Goal: Task Accomplishment & Management: Use online tool/utility

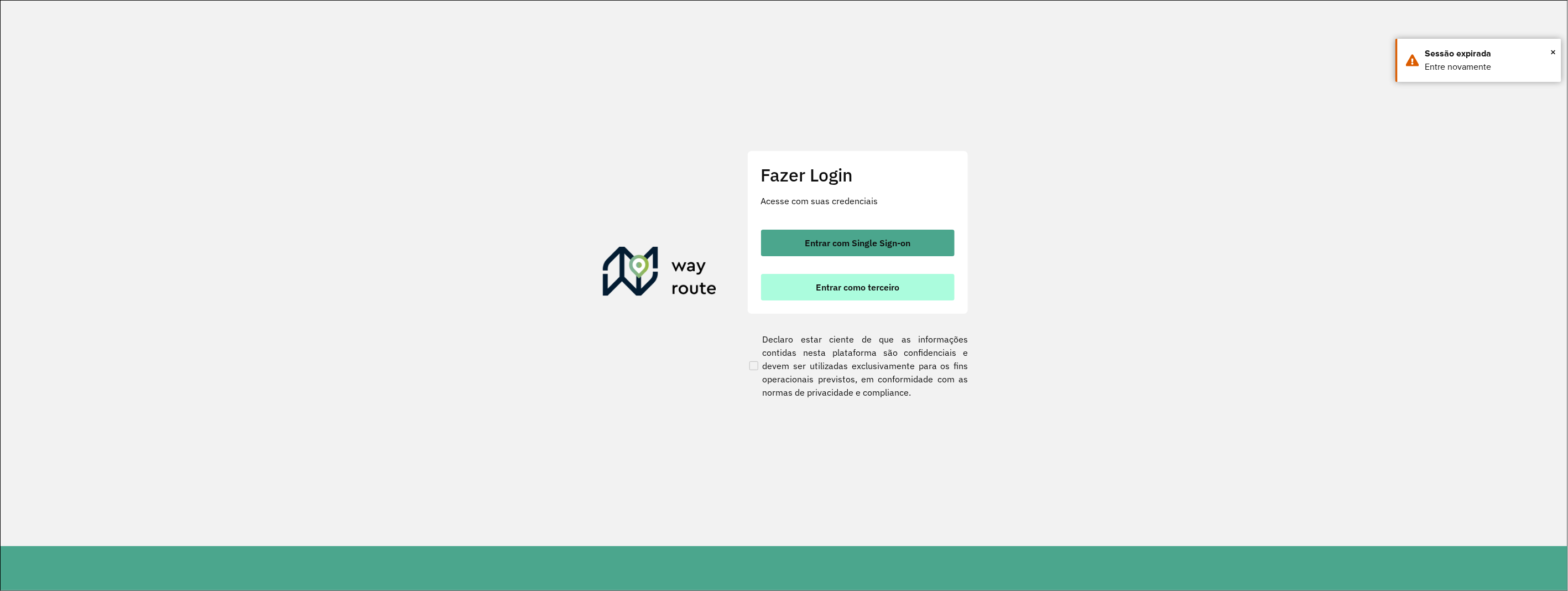
click at [849, 295] on button "Entrar como terceiro" at bounding box center [858, 287] width 194 height 26
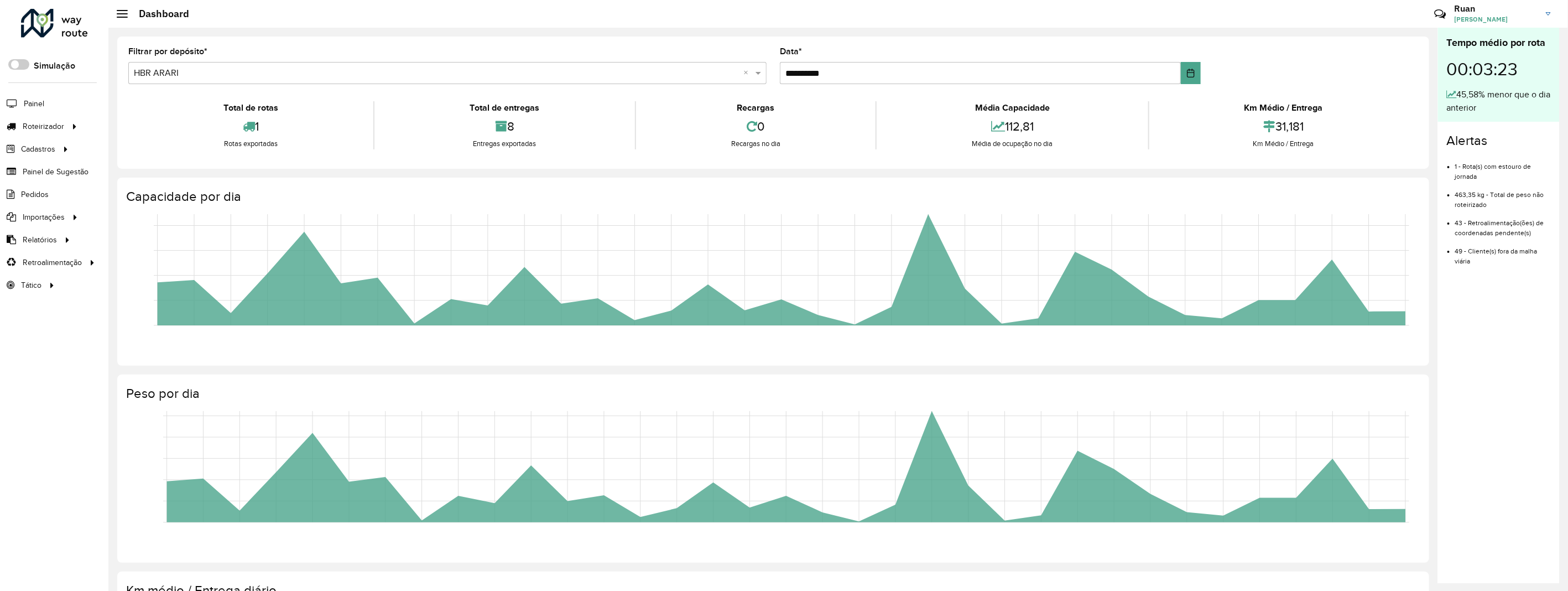
drag, startPoint x: 227, startPoint y: 71, endPoint x: 200, endPoint y: 87, distance: 31.4
click at [226, 71] on input "text" at bounding box center [436, 73] width 605 height 14
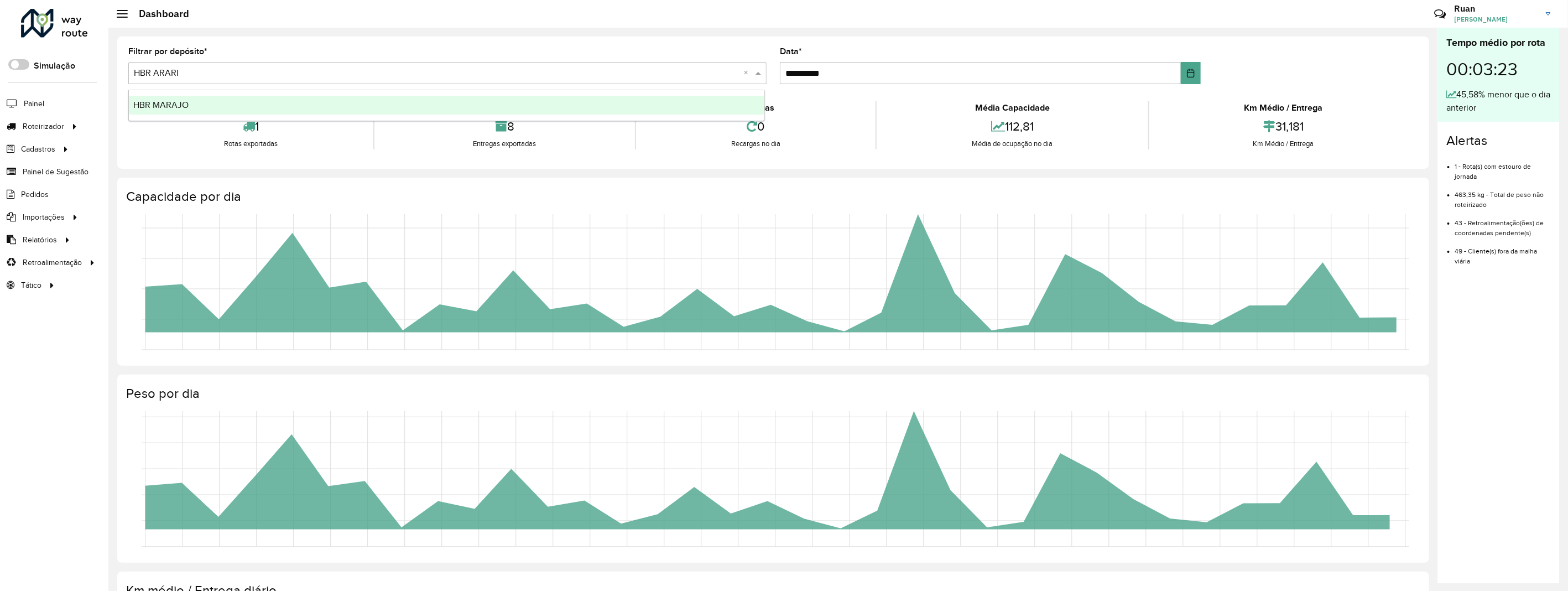
click at [190, 109] on div "HBR MARAJO" at bounding box center [446, 105] width 636 height 19
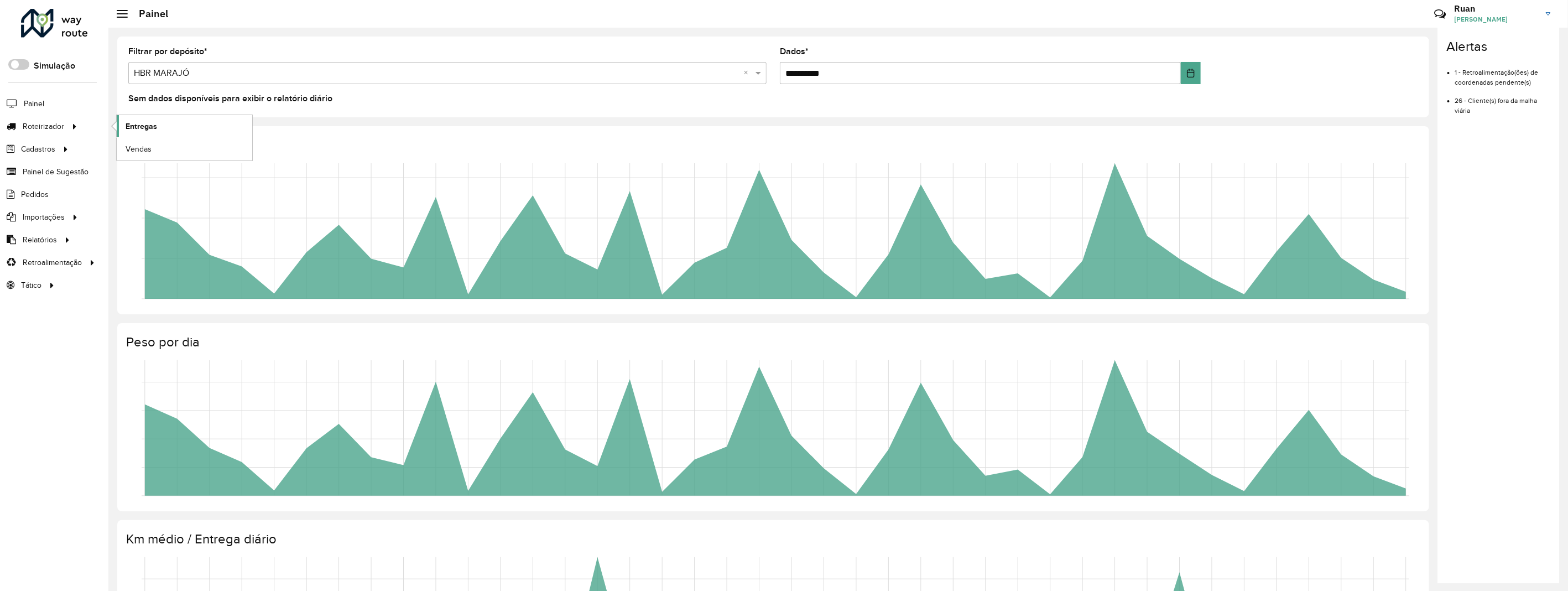
click at [129, 125] on span "Entregas" at bounding box center [141, 127] width 32 height 12
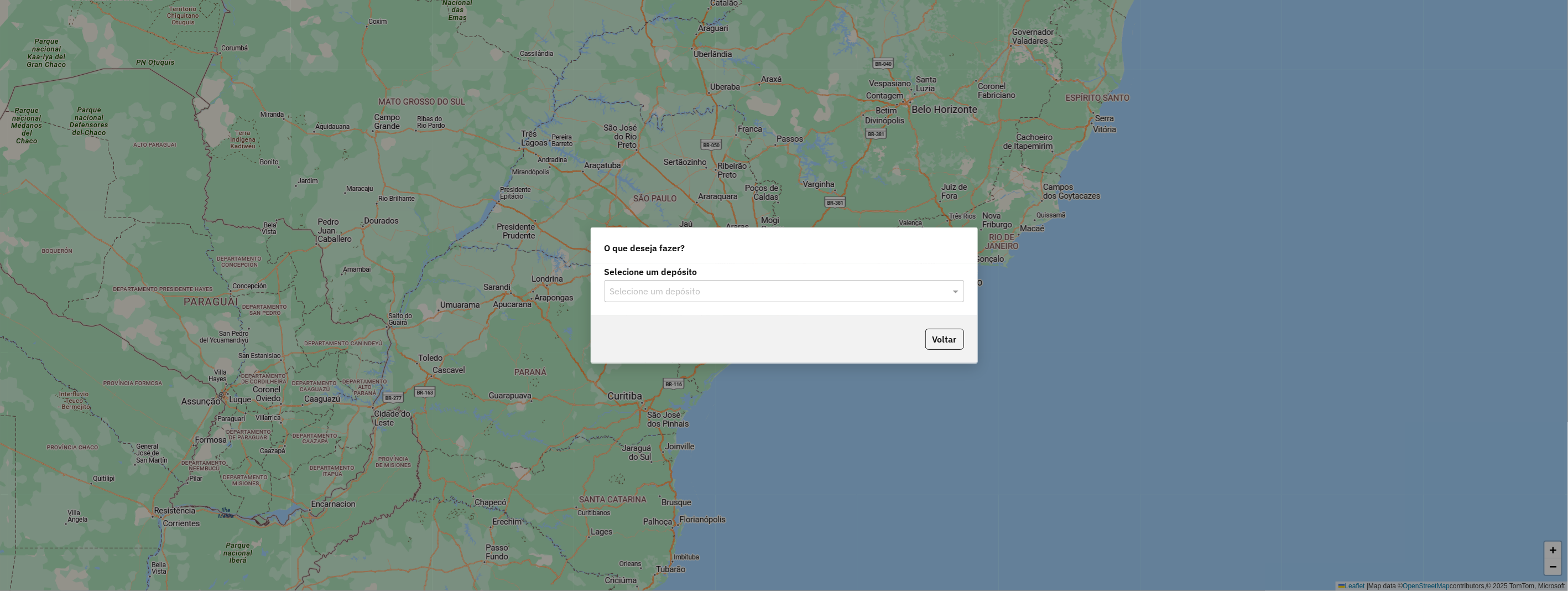
click at [671, 290] on input "text" at bounding box center [773, 291] width 326 height 14
click at [652, 352] on ng-dropdown-panel "HBR ARARI HBR MARAJO" at bounding box center [784, 332] width 360 height 50
click at [714, 342] on div "HBR MARAJO" at bounding box center [784, 341] width 358 height 19
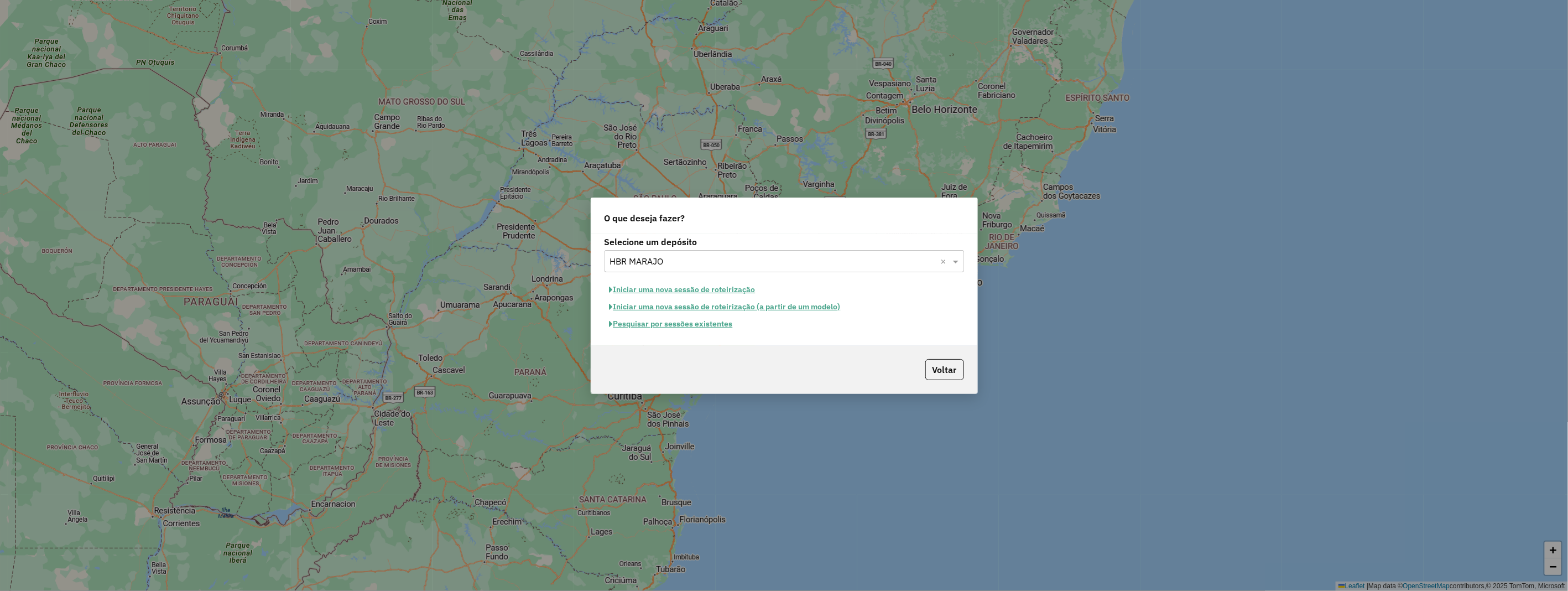
click at [702, 289] on button "Iniciar uma nova sessão de roteirização" at bounding box center [682, 289] width 156 height 17
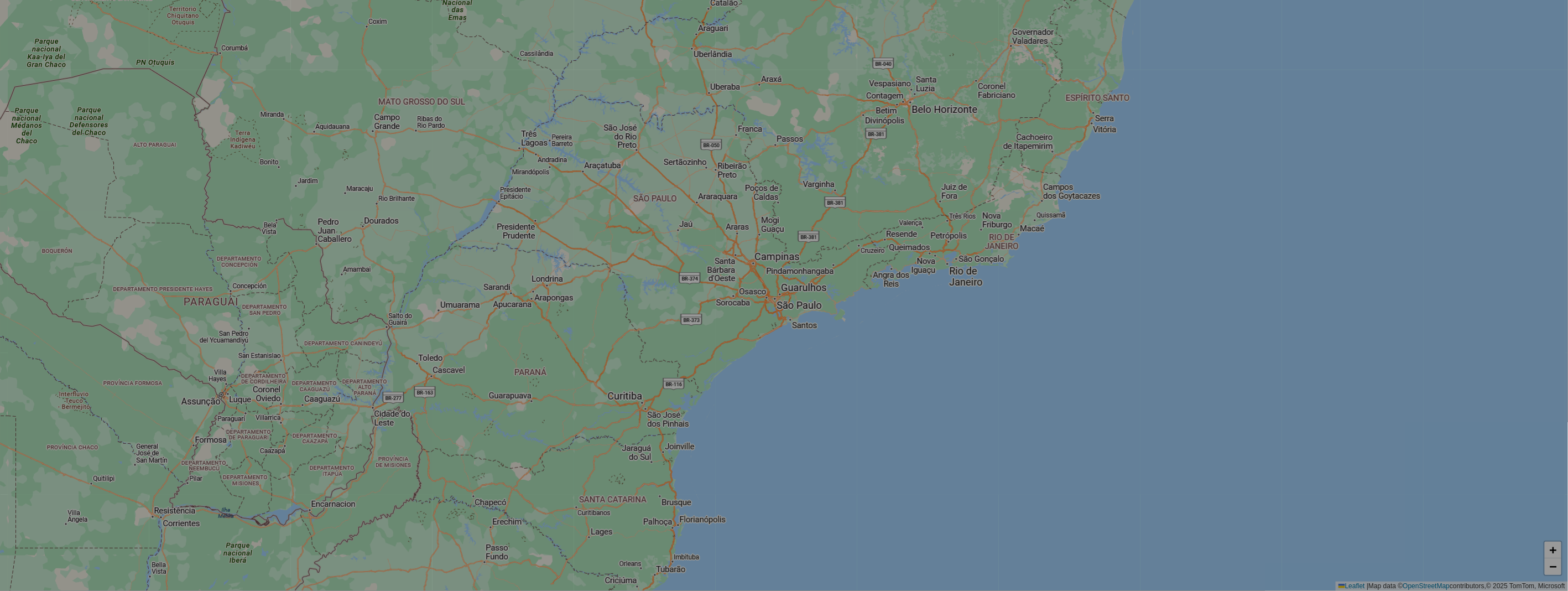
select select "*"
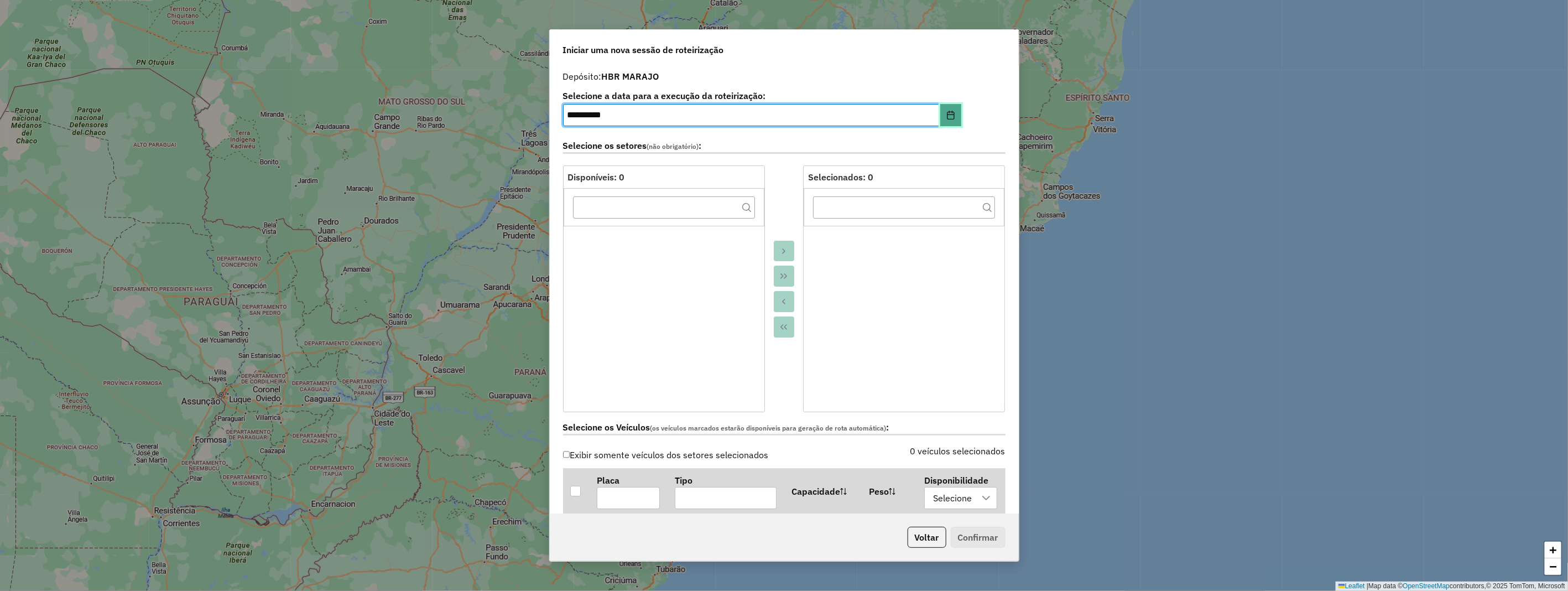
click at [948, 114] on icon "Choose Date" at bounding box center [951, 115] width 7 height 9
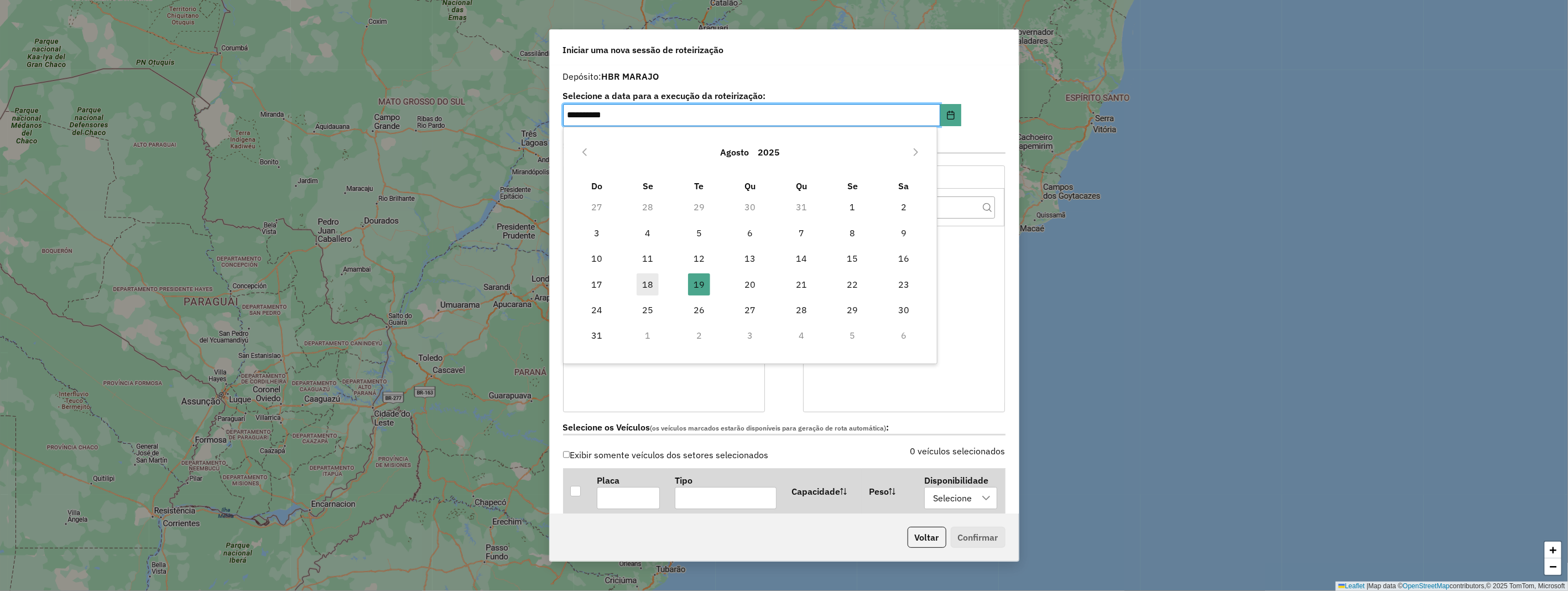
click at [640, 285] on span "18" at bounding box center [648, 284] width 22 height 22
type input "**********"
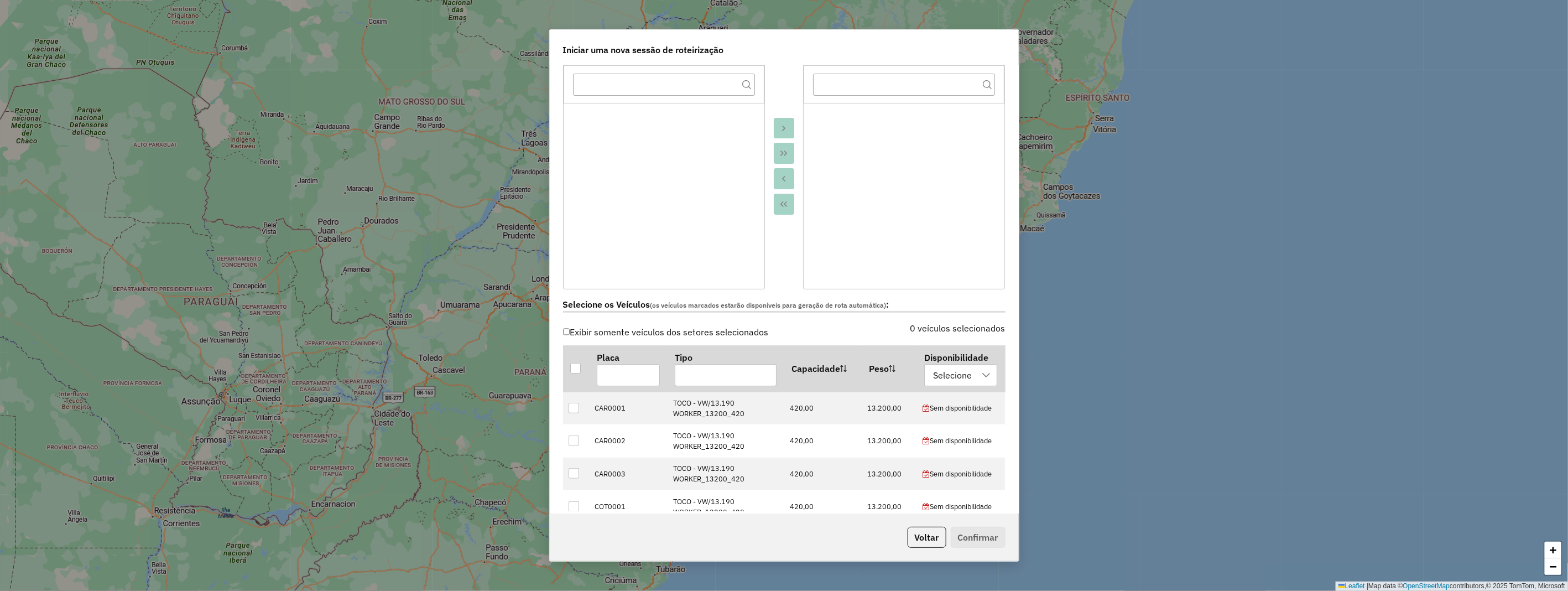
scroll to position [61, 0]
drag, startPoint x: 579, startPoint y: 370, endPoint x: 609, endPoint y: 373, distance: 30.1
click at [579, 370] on div at bounding box center [576, 368] width 10 height 10
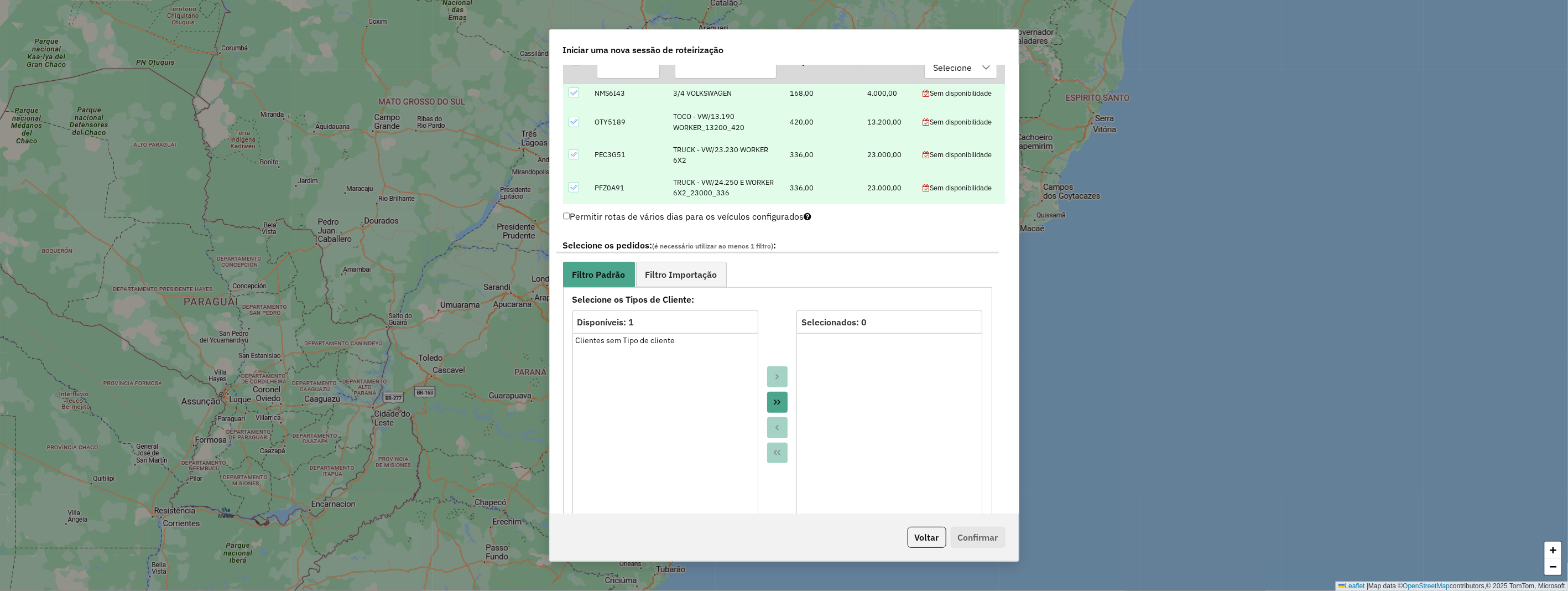
scroll to position [553, 0]
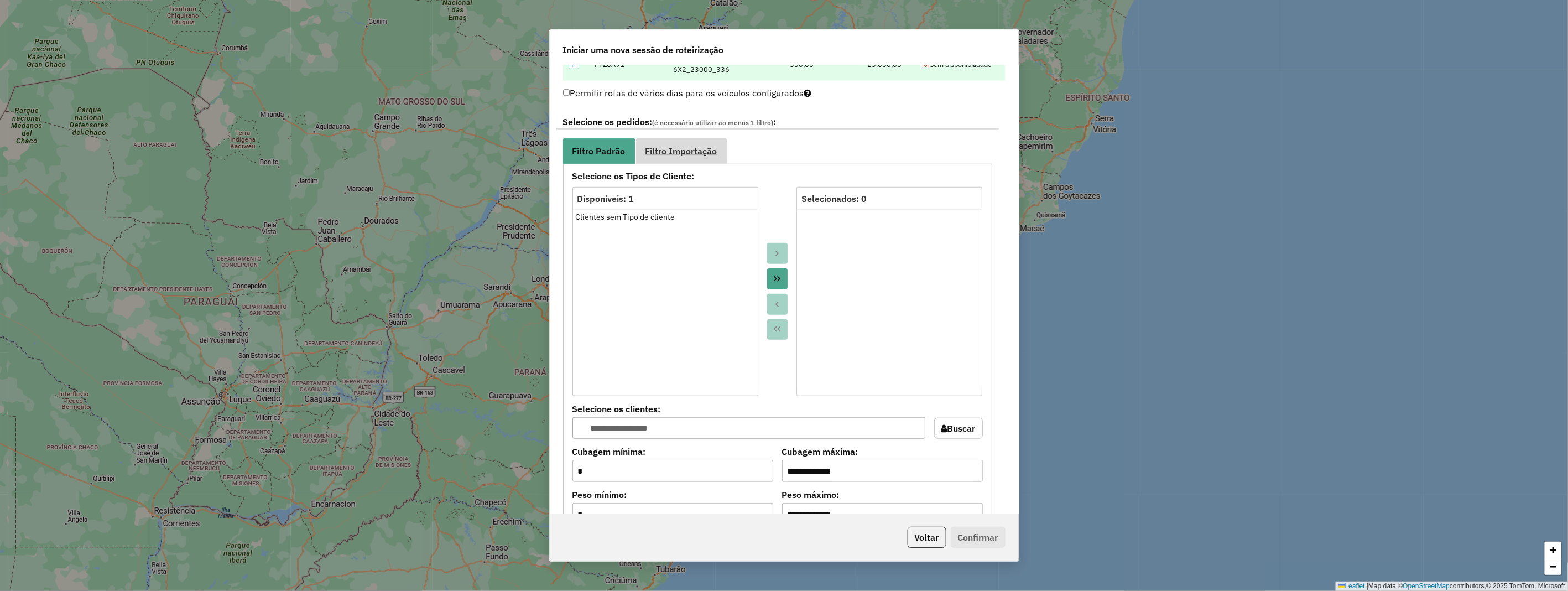
click at [716, 156] on span "Filtro Importação" at bounding box center [682, 151] width 72 height 9
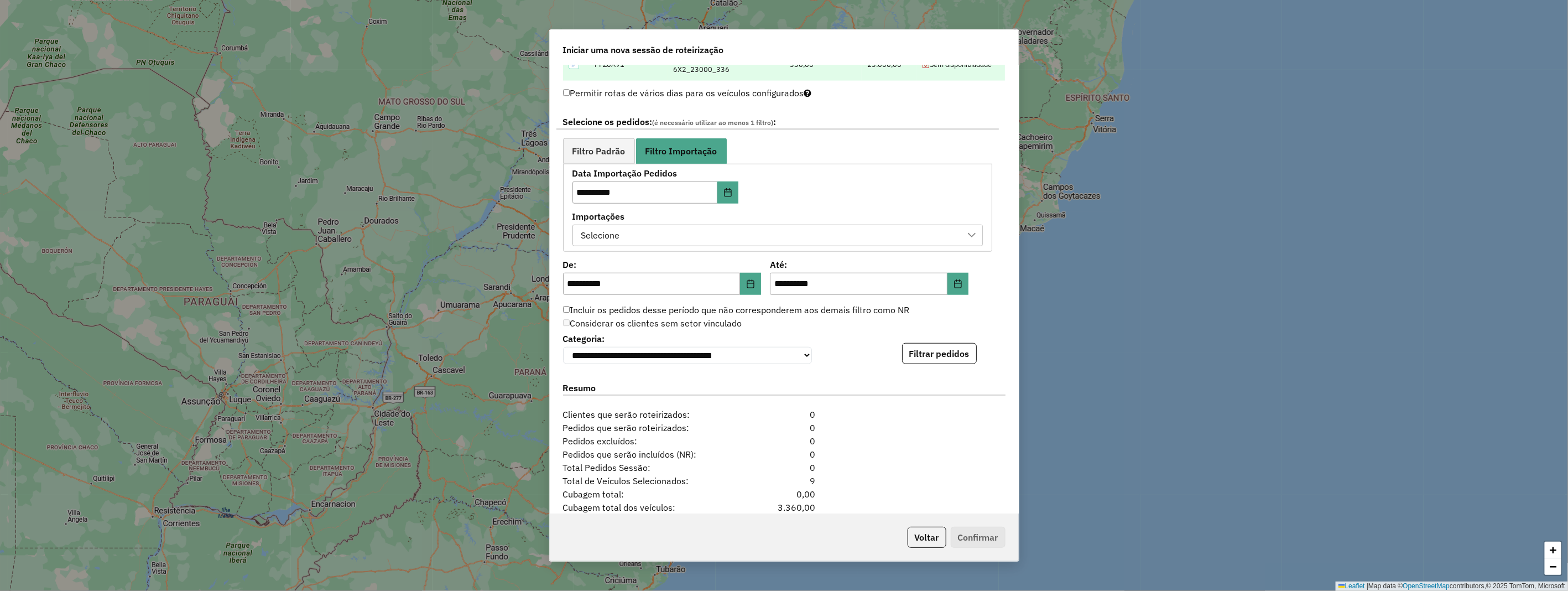
click at [623, 227] on div "Selecione" at bounding box center [601, 235] width 46 height 21
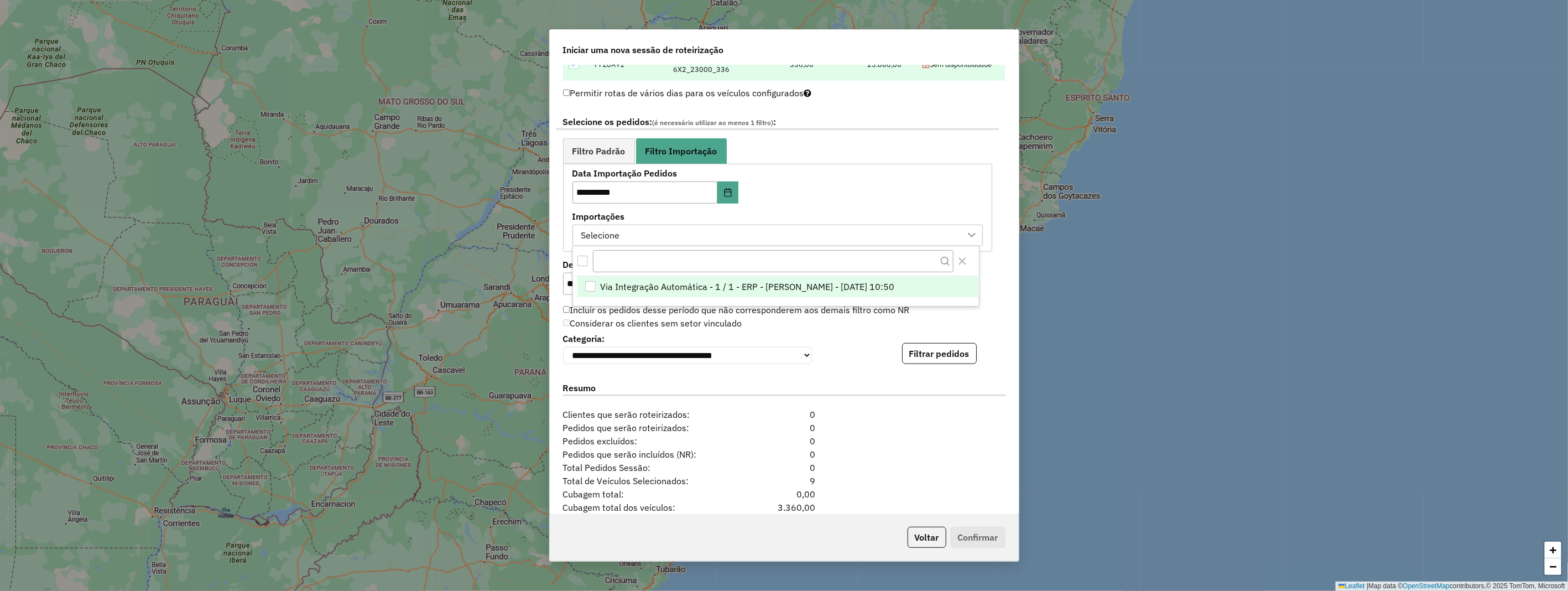
scroll to position [7, 50]
click at [592, 282] on div "Via Integração Automática - 1 / 1 - ERP - Luis - 18/08/2025 10:50" at bounding box center [590, 286] width 10 height 10
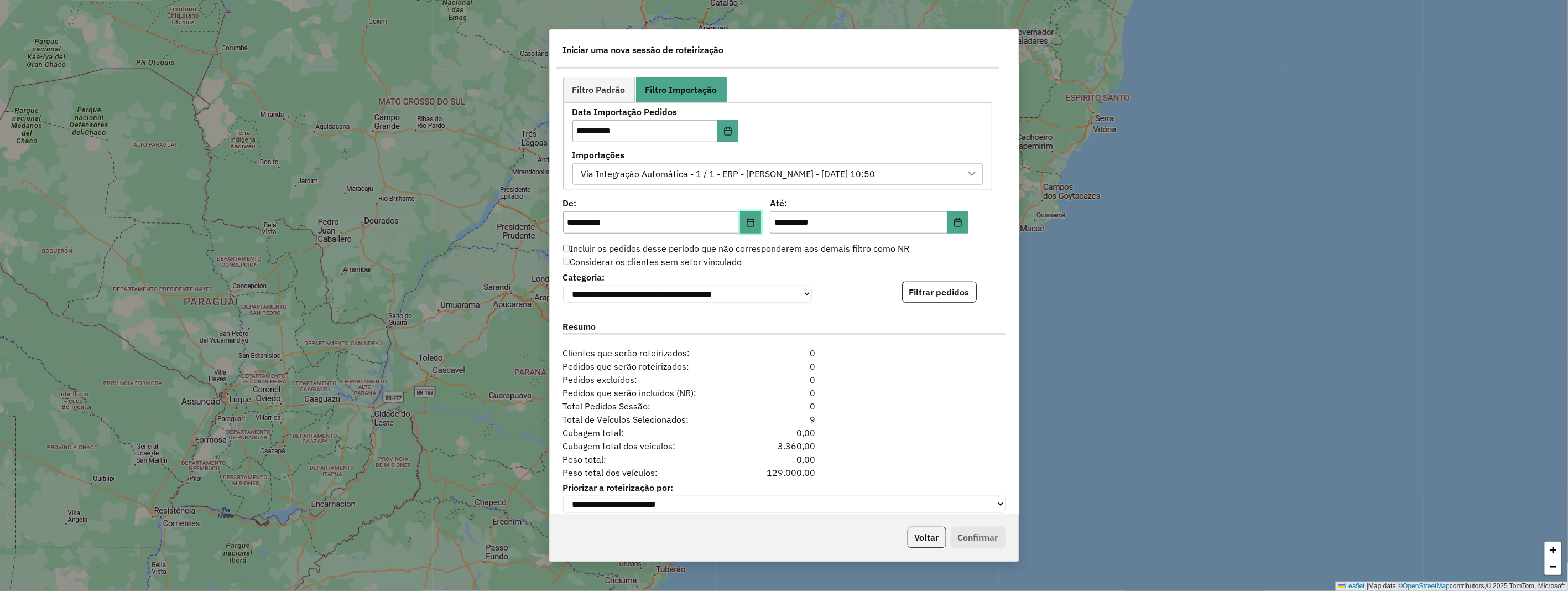
click at [751, 221] on icon "Choose Date" at bounding box center [751, 223] width 7 height 9
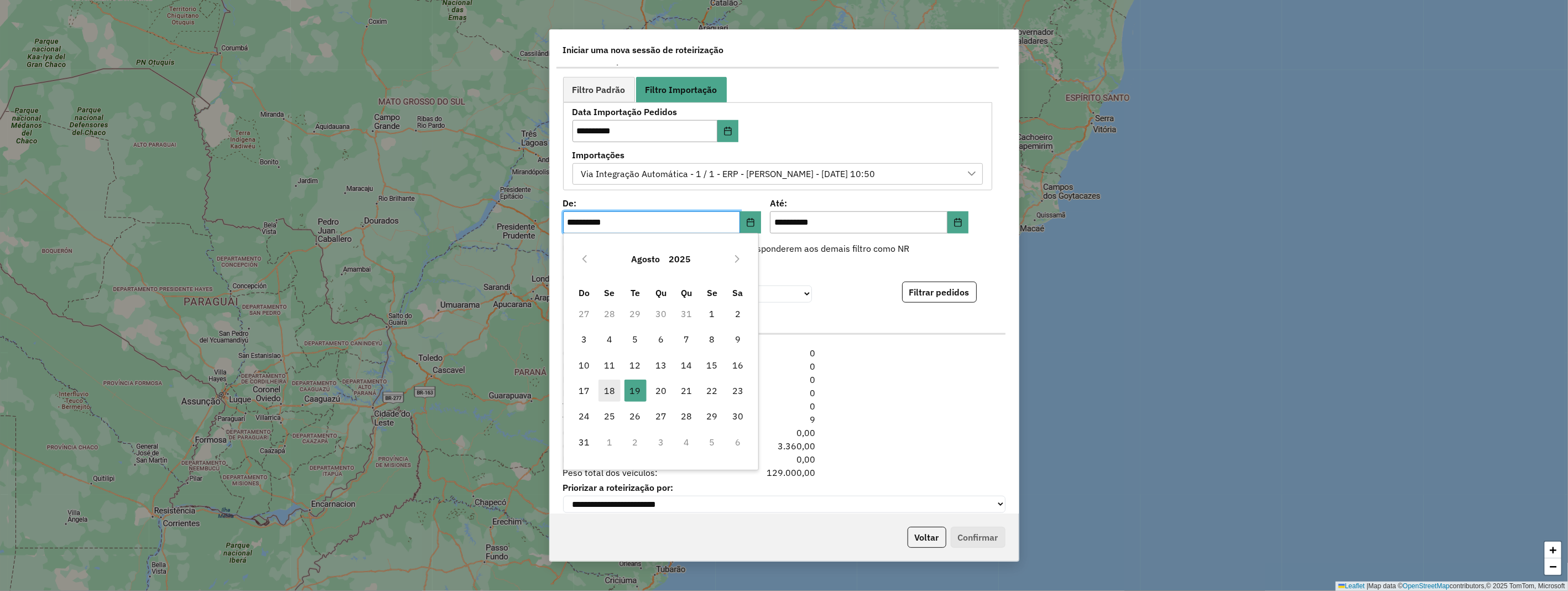
click at [605, 395] on span "18" at bounding box center [610, 390] width 22 height 22
type input "**********"
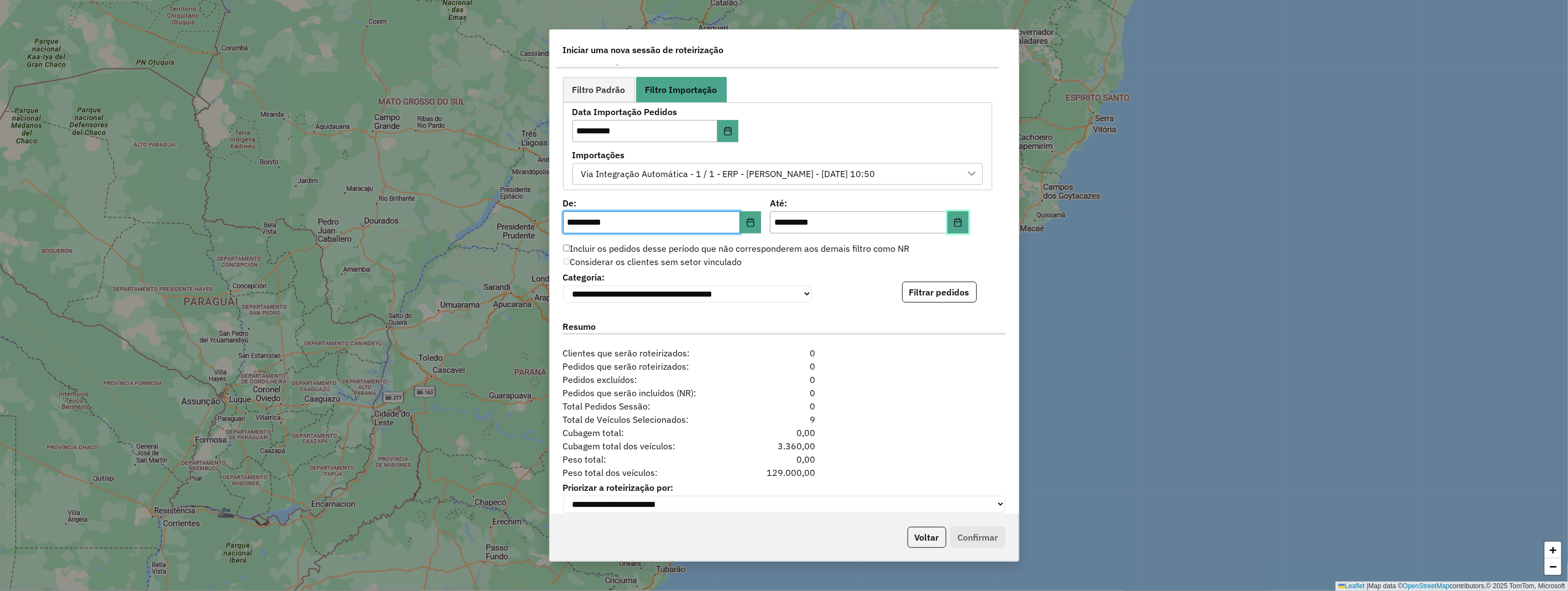
click at [958, 223] on icon "Choose Date" at bounding box center [958, 223] width 9 height 9
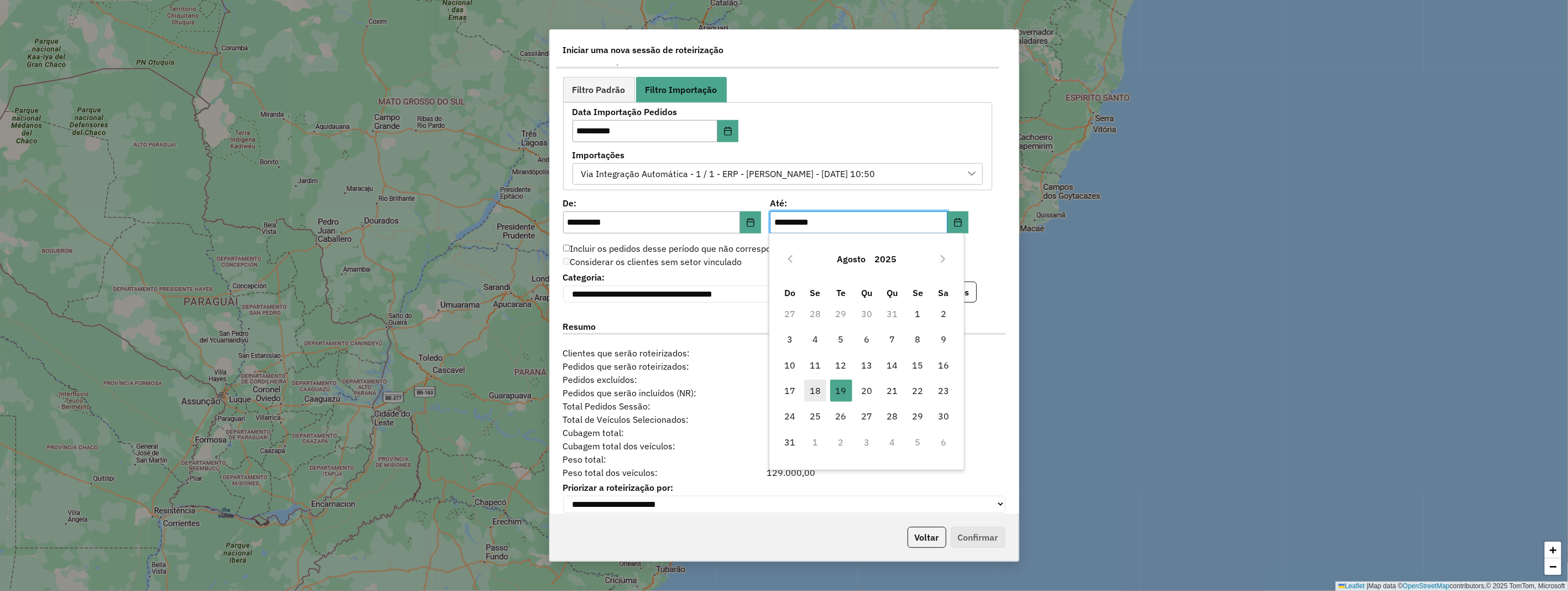
click at [817, 383] on span "18" at bounding box center [816, 390] width 22 height 22
type input "**********"
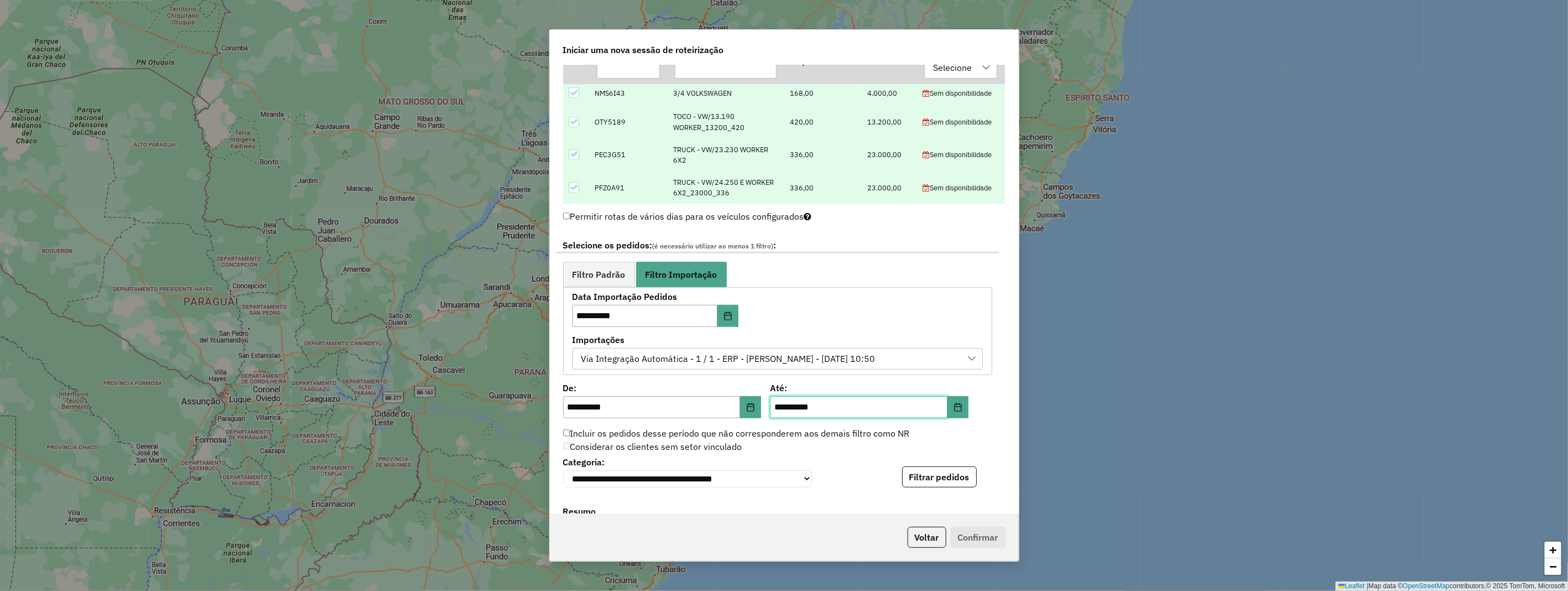
scroll to position [631, 0]
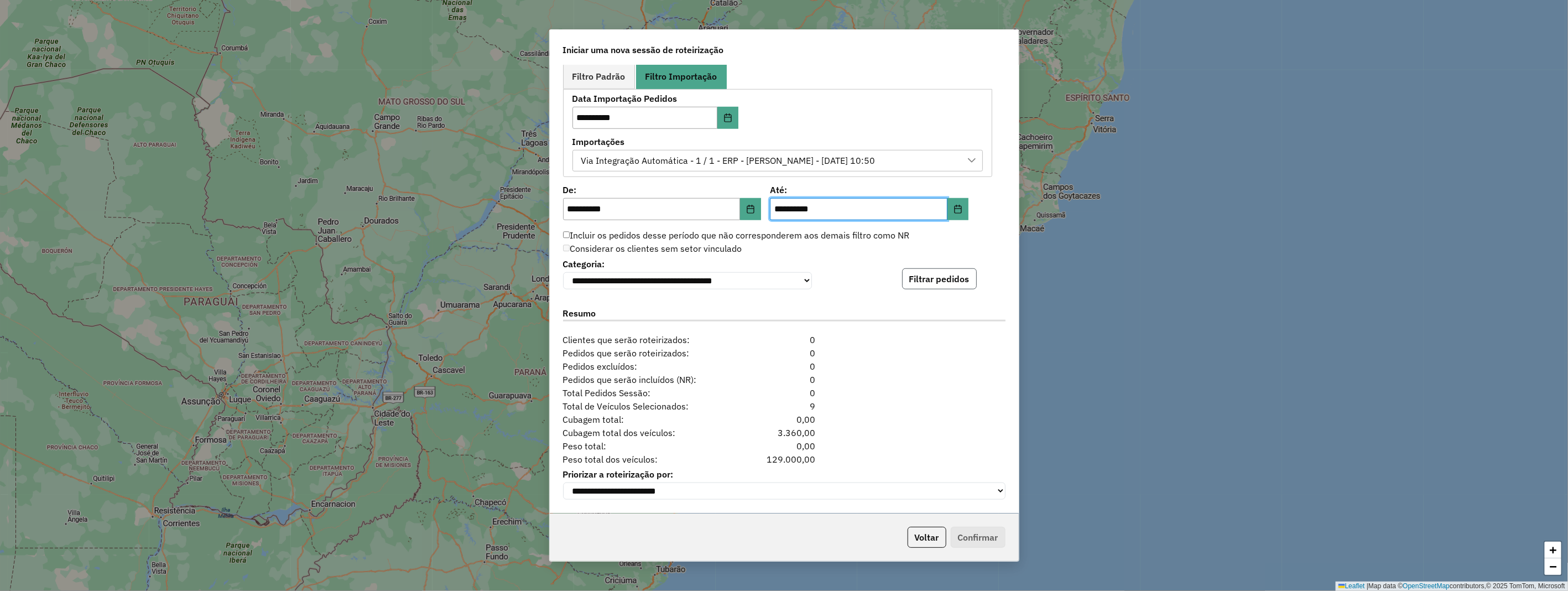
click at [933, 271] on button "Filtrar pedidos" at bounding box center [940, 278] width 75 height 21
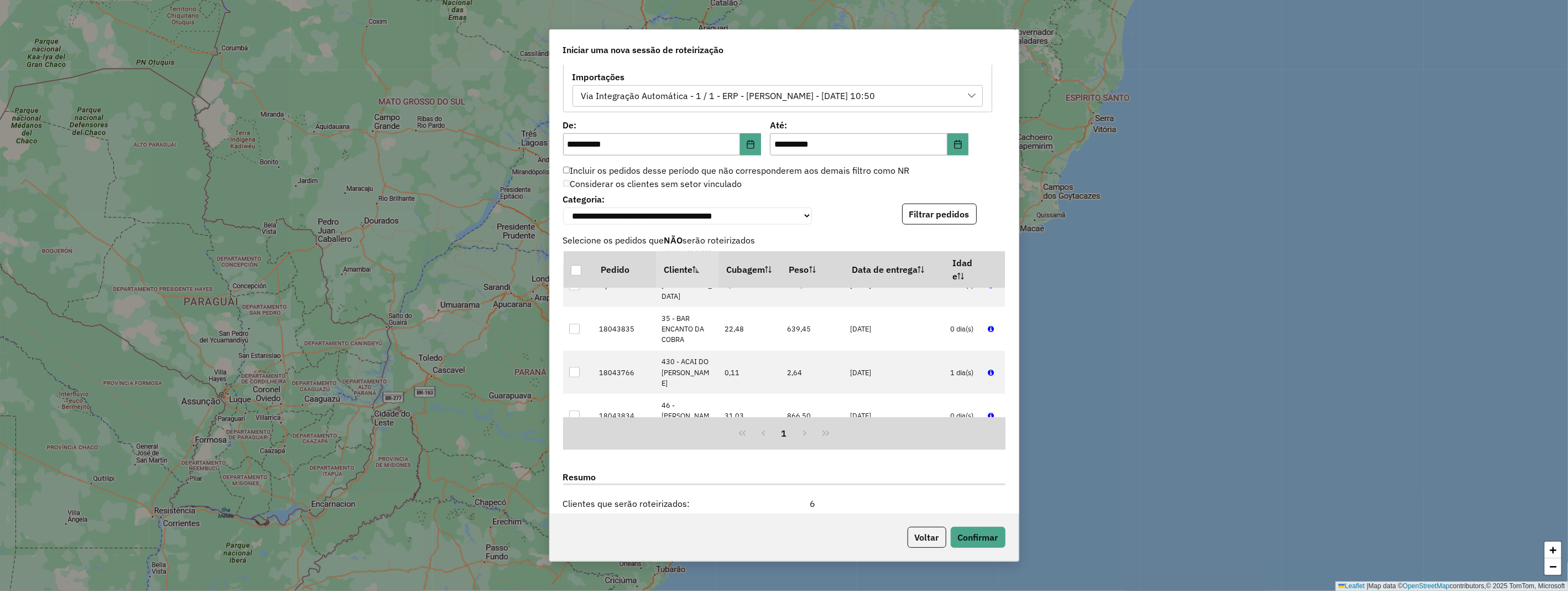
scroll to position [859, 0]
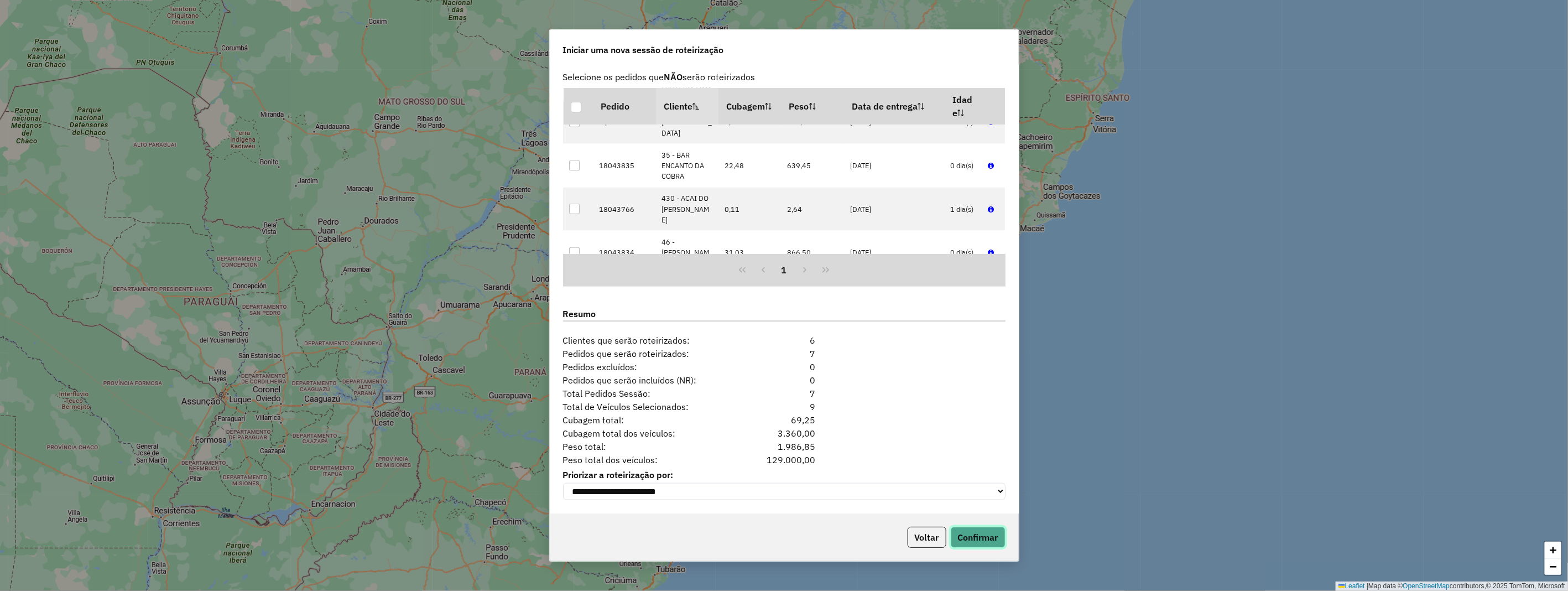
click at [1001, 529] on button "Confirmar" at bounding box center [978, 537] width 55 height 21
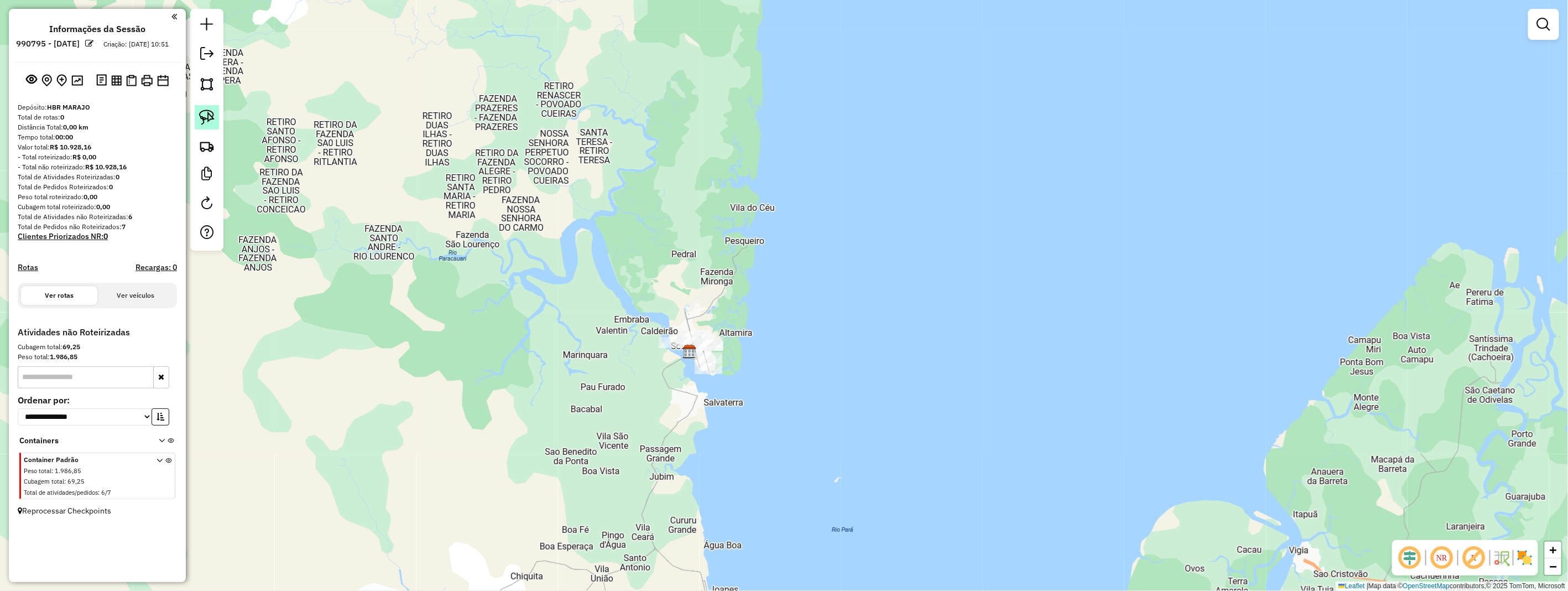
click at [208, 120] on img at bounding box center [207, 117] width 15 height 15
click at [208, 120] on img at bounding box center [207, 117] width 15 height 15
drag, startPoint x: 729, startPoint y: 317, endPoint x: 725, endPoint y: 374, distance: 57.1
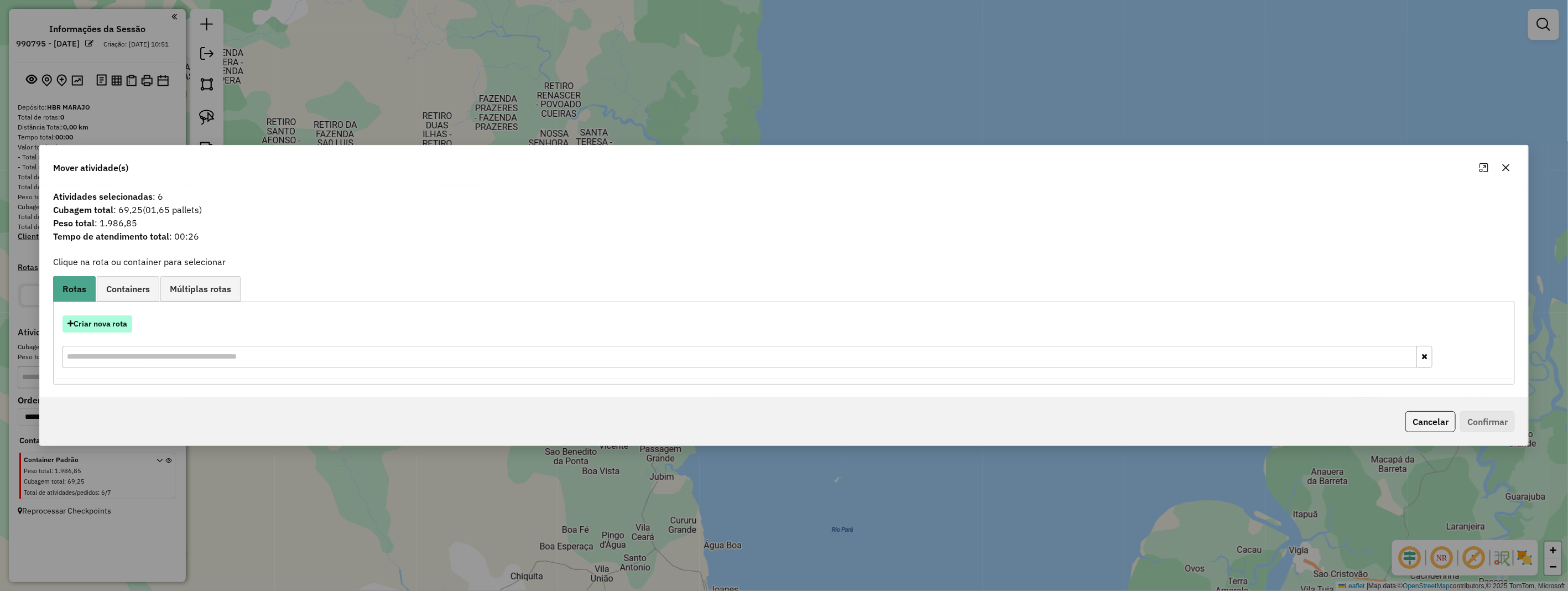
click at [125, 327] on button "Criar nova rota" at bounding box center [97, 323] width 69 height 17
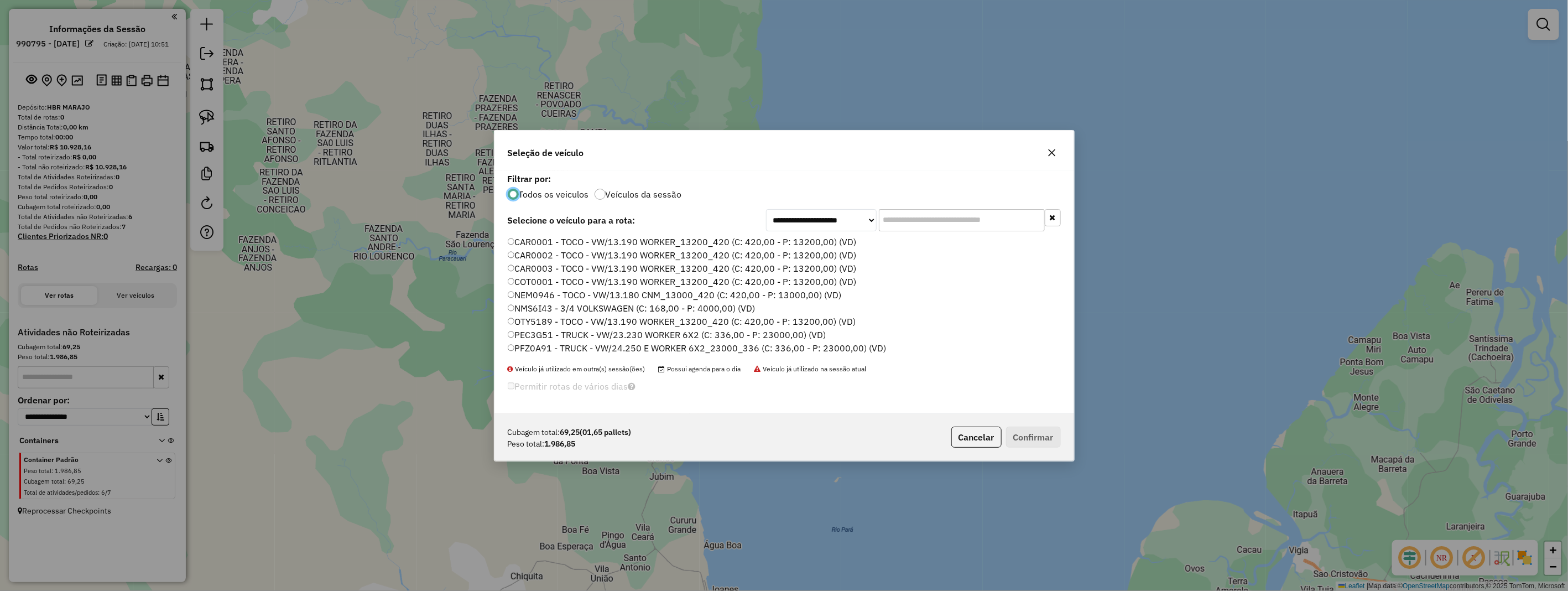
scroll to position [6, 3]
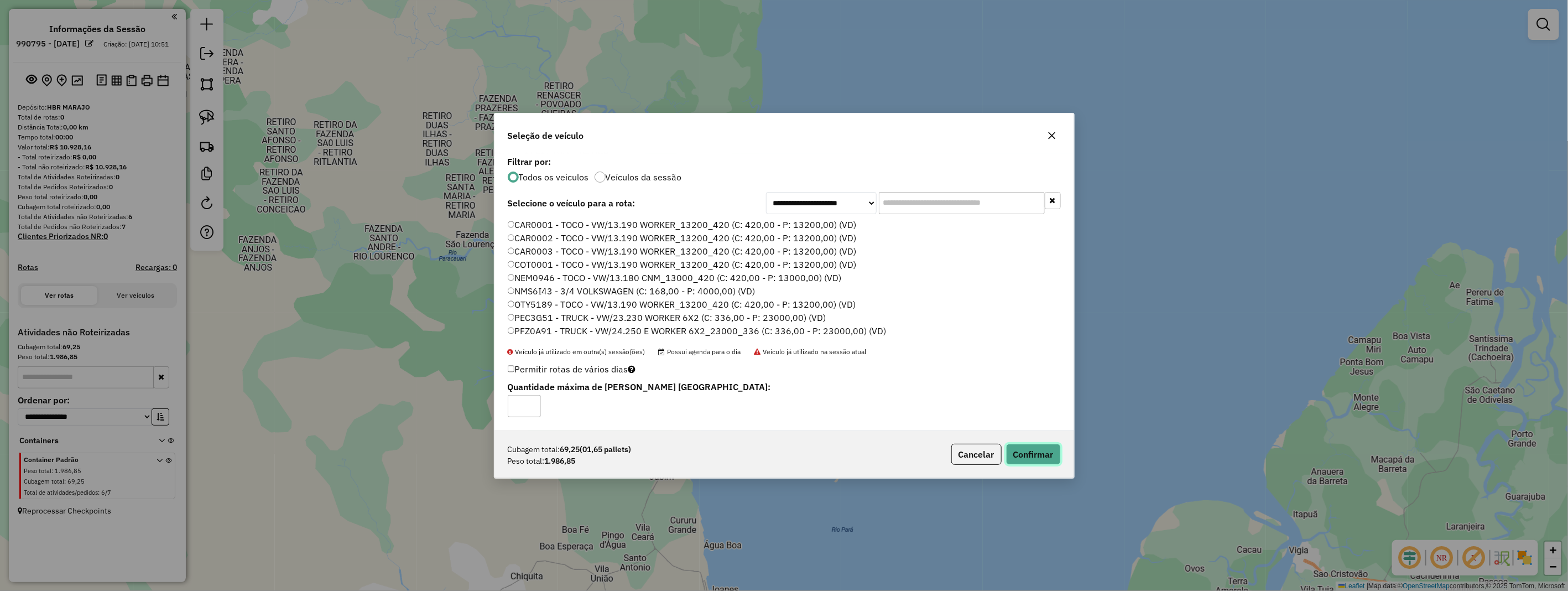
click at [1030, 450] on button "Confirmar" at bounding box center [1034, 454] width 55 height 21
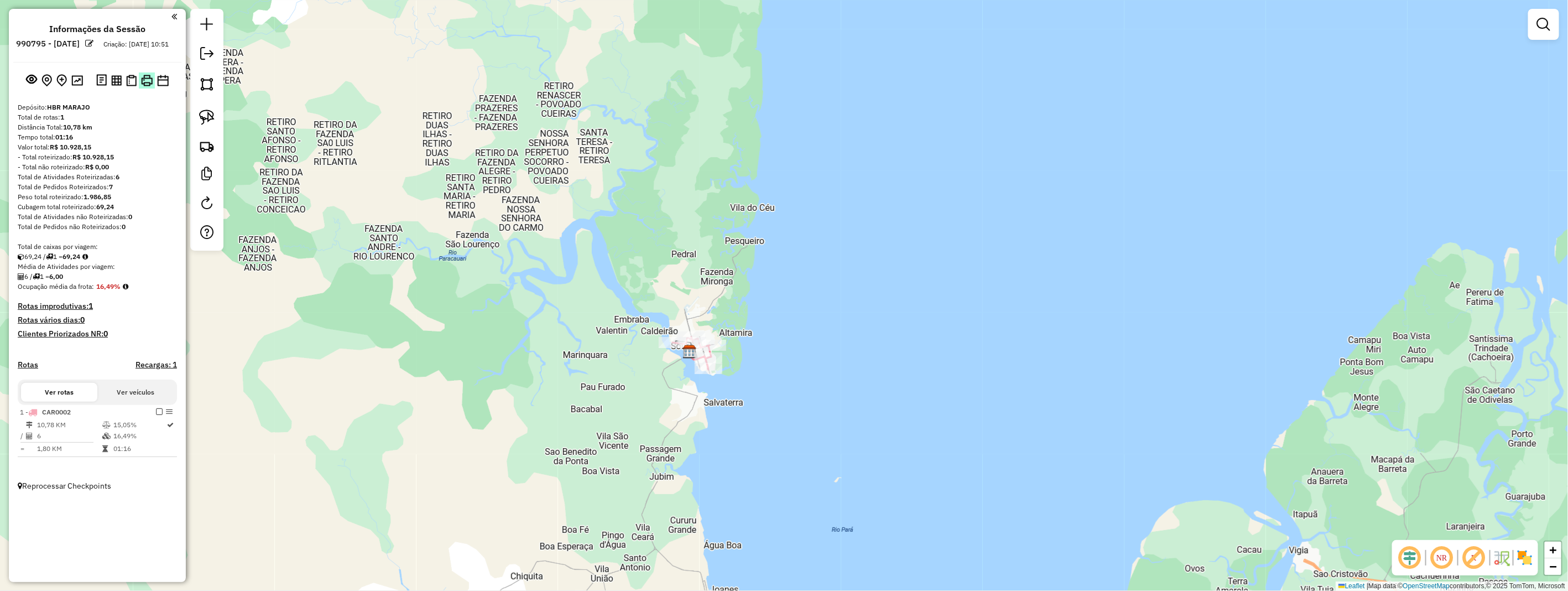
click at [145, 86] on img at bounding box center [147, 80] width 12 height 12
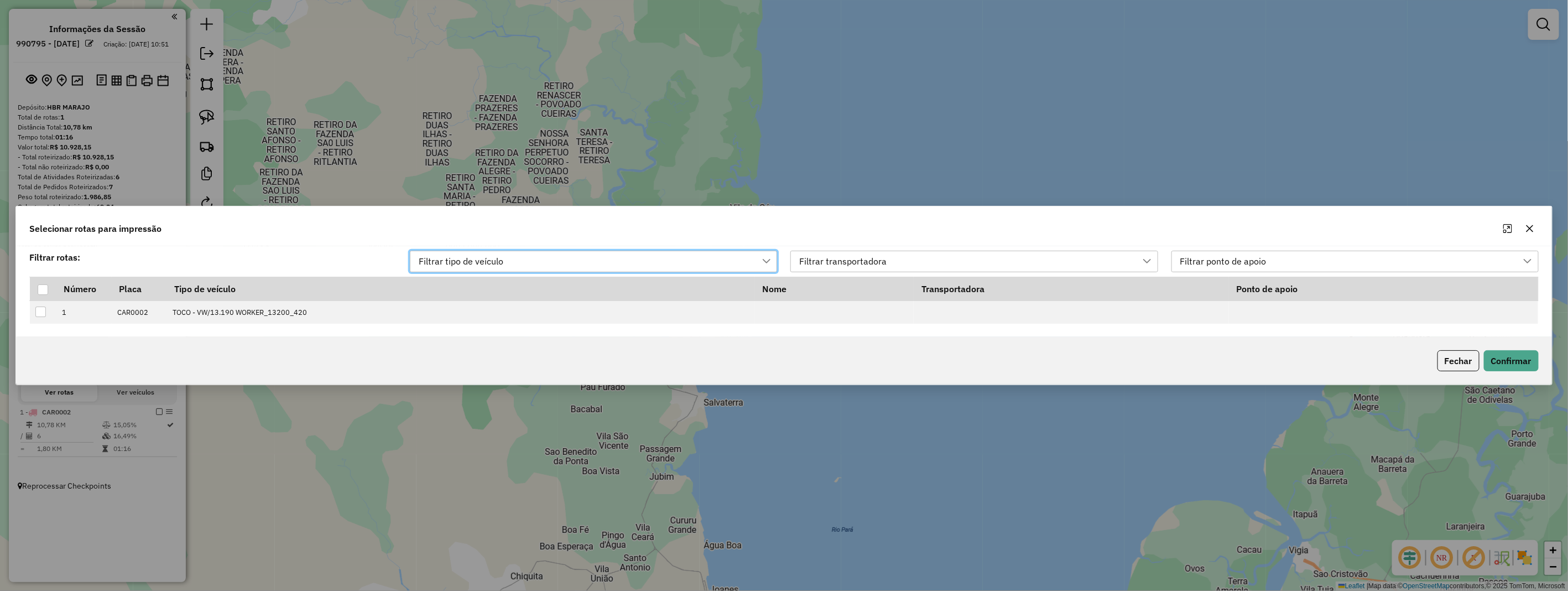
scroll to position [7, 49]
click at [37, 289] on div at bounding box center [42, 289] width 10 height 10
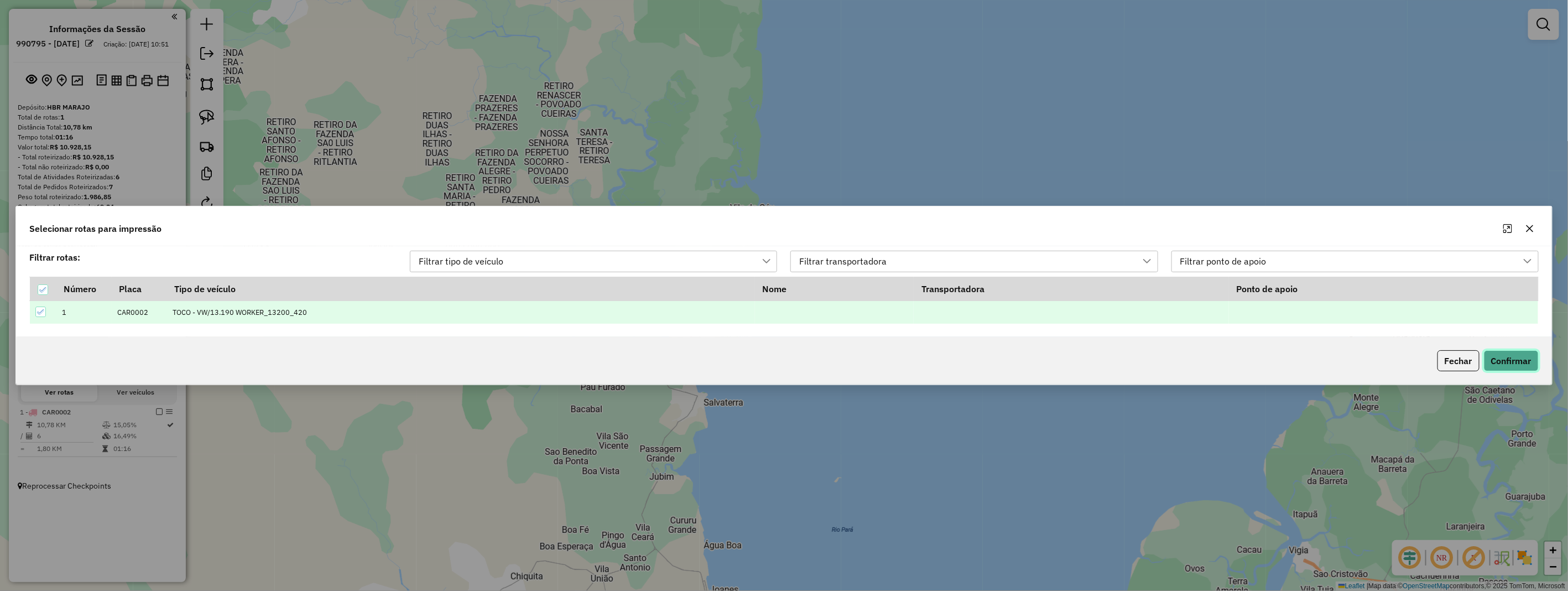
click at [1501, 358] on button "Confirmar" at bounding box center [1511, 360] width 55 height 21
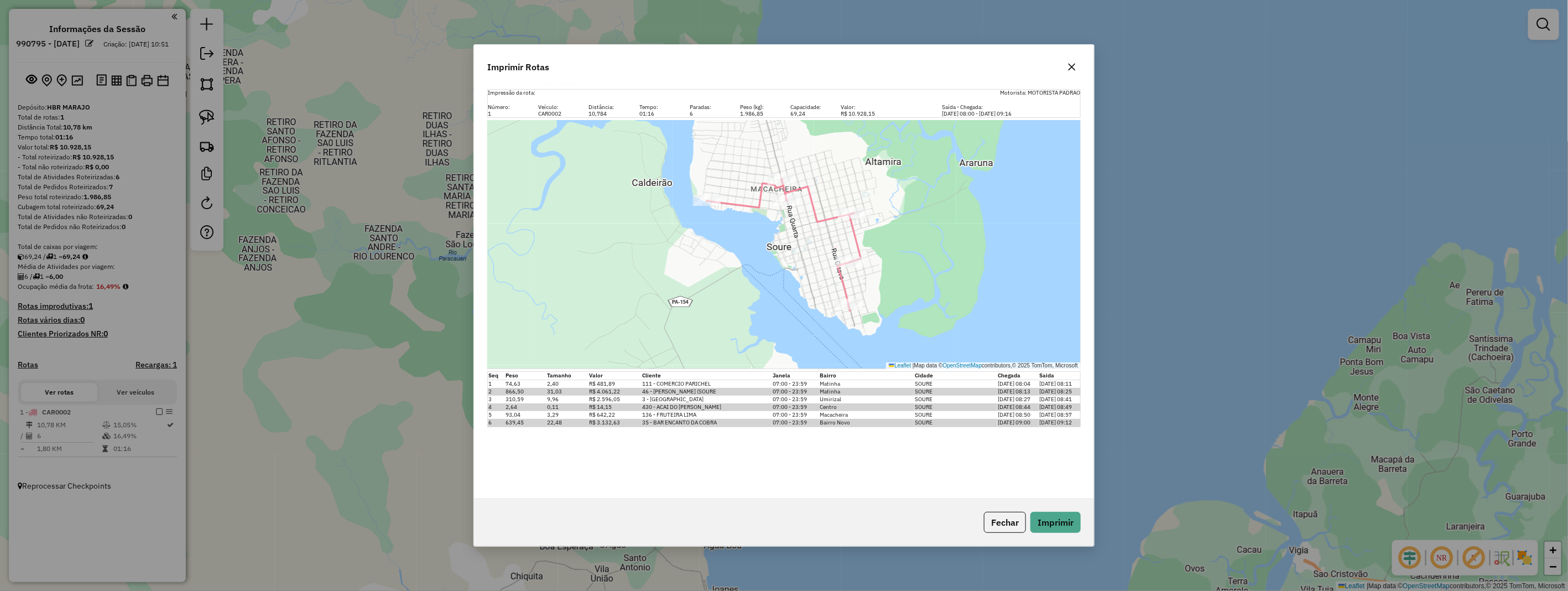
click at [1071, 62] on icon "button" at bounding box center [1072, 67] width 9 height 9
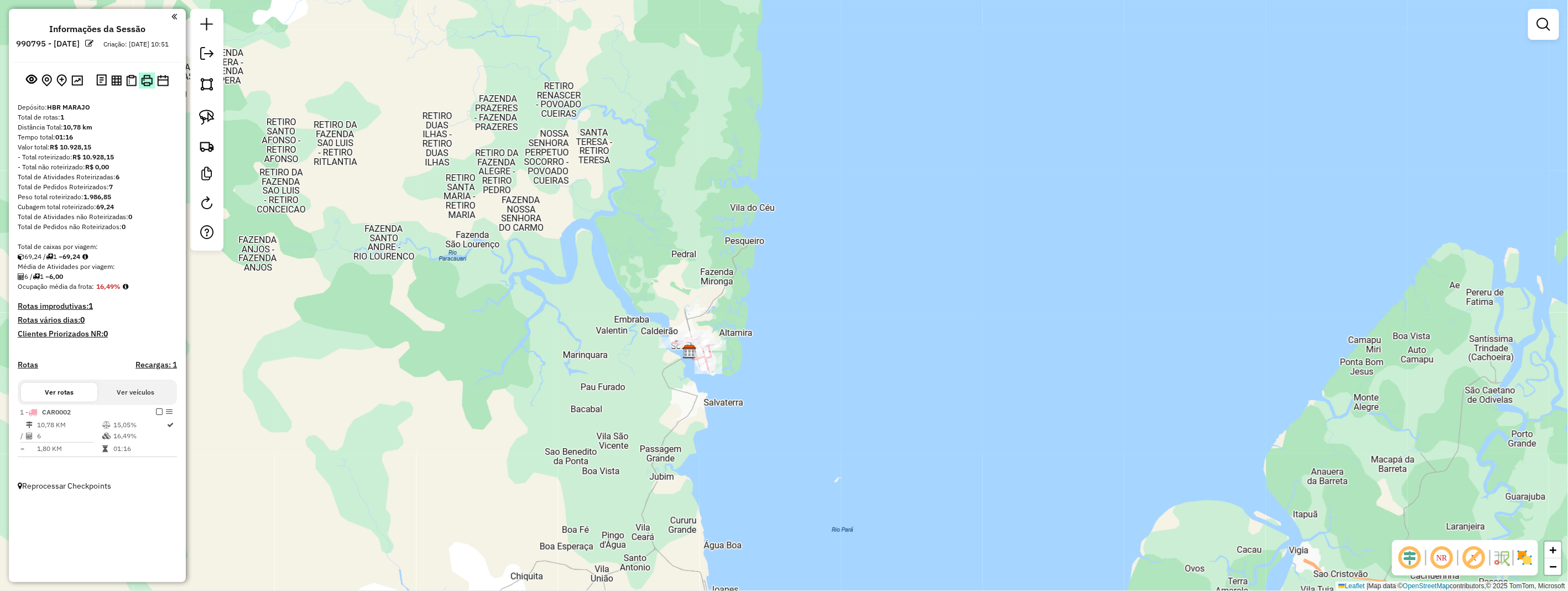
click at [152, 89] on button at bounding box center [147, 80] width 16 height 16
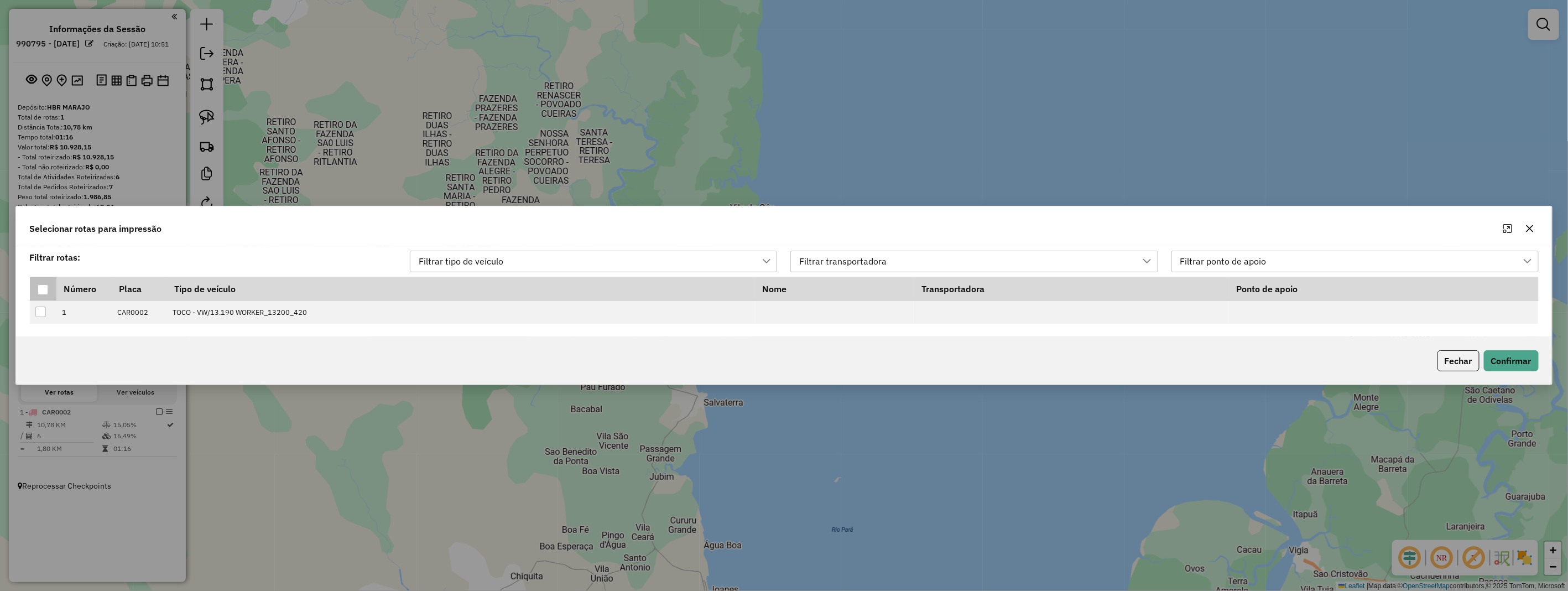
drag, startPoint x: 39, startPoint y: 290, endPoint x: 199, endPoint y: 290, distance: 160.0
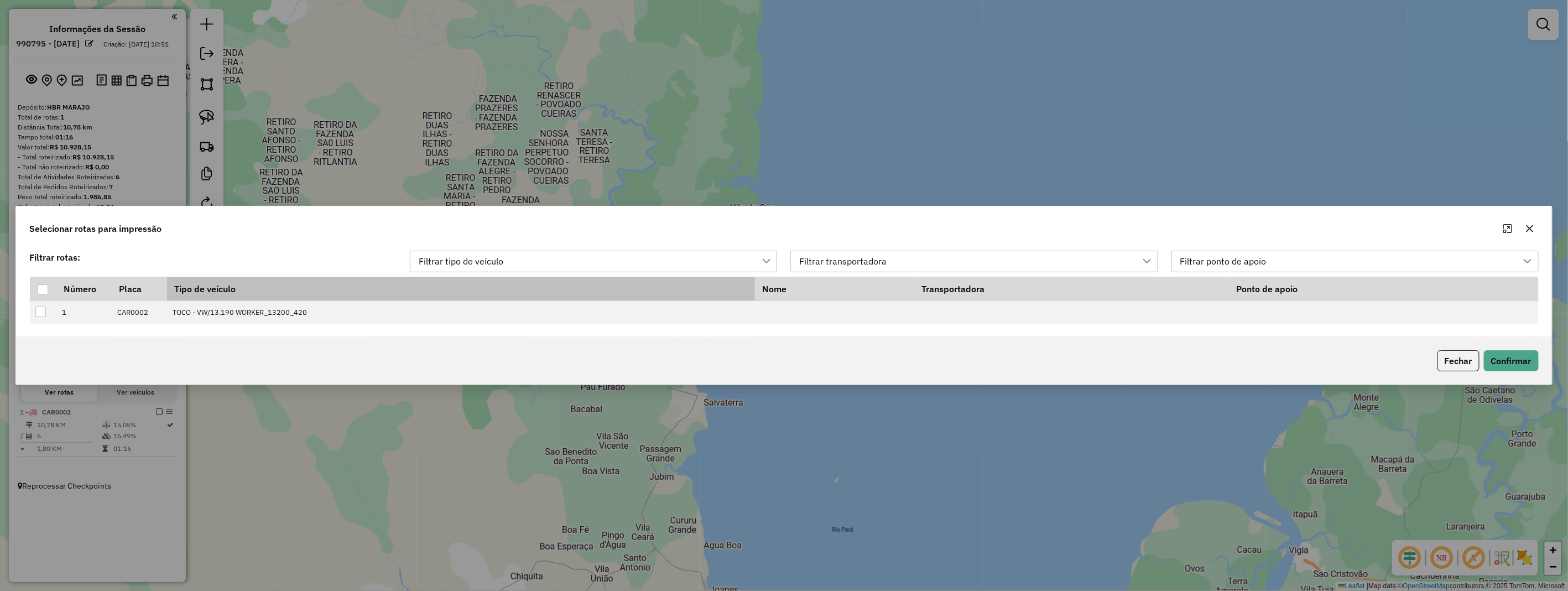
click at [39, 291] on div at bounding box center [42, 289] width 10 height 10
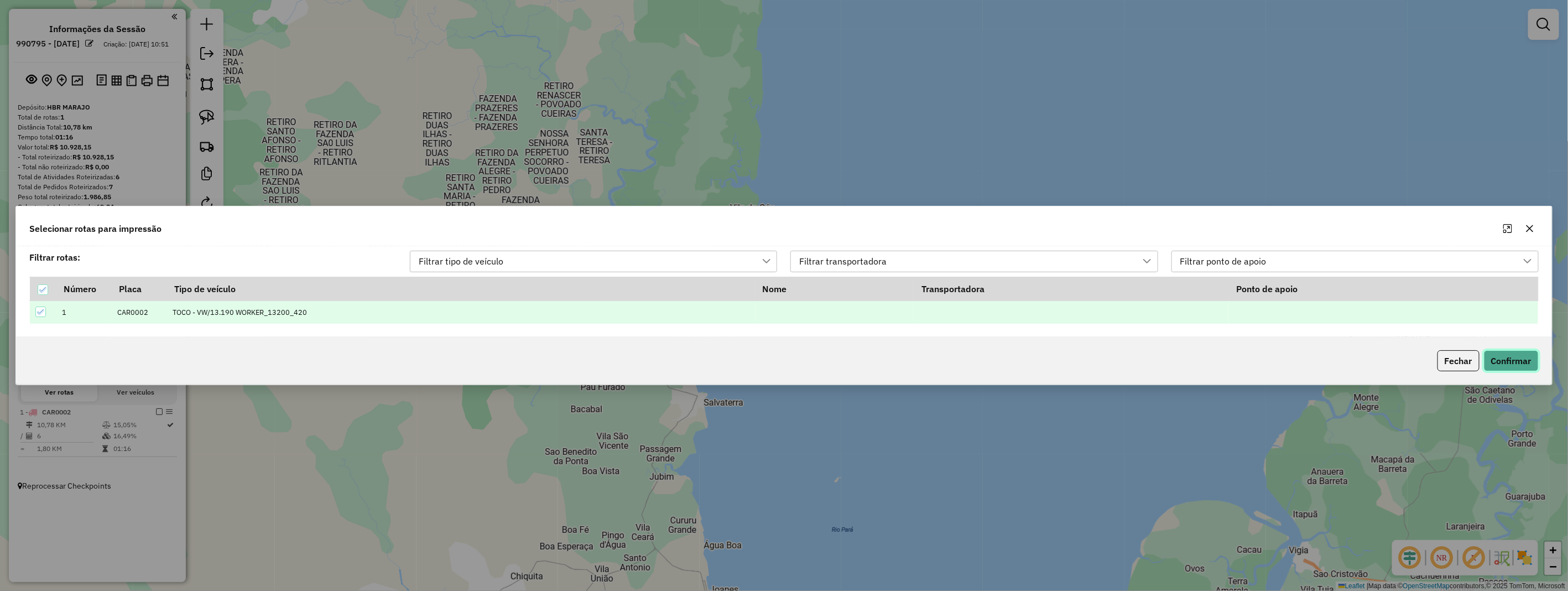
click at [1517, 356] on button "Confirmar" at bounding box center [1511, 360] width 55 height 21
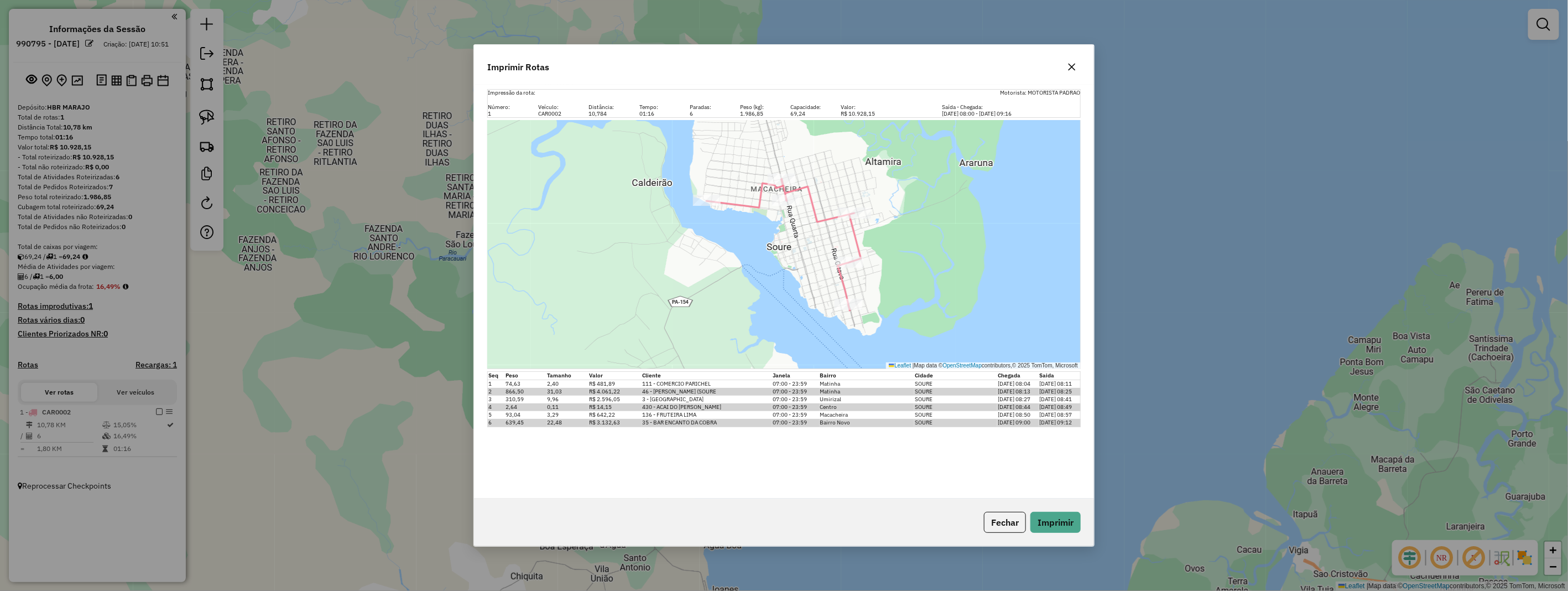
click at [1071, 62] on icon "button" at bounding box center [1072, 67] width 9 height 9
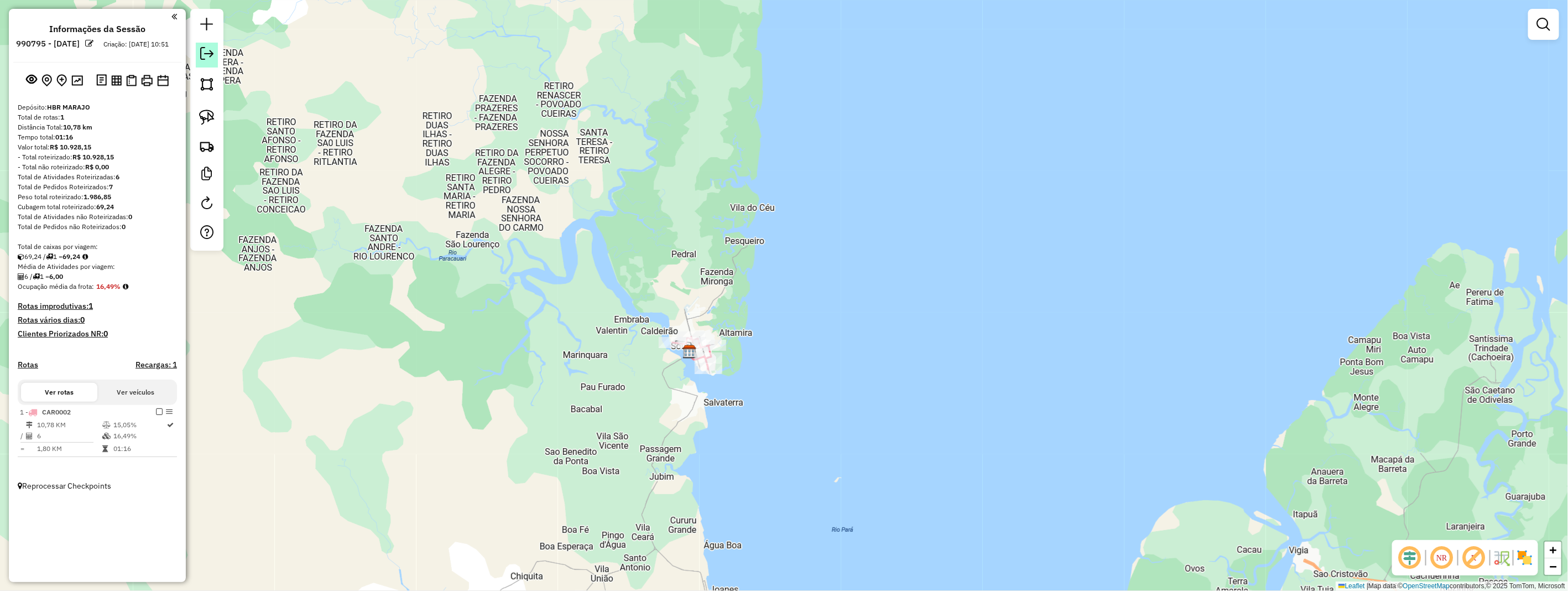
click at [214, 57] on link at bounding box center [206, 55] width 22 height 25
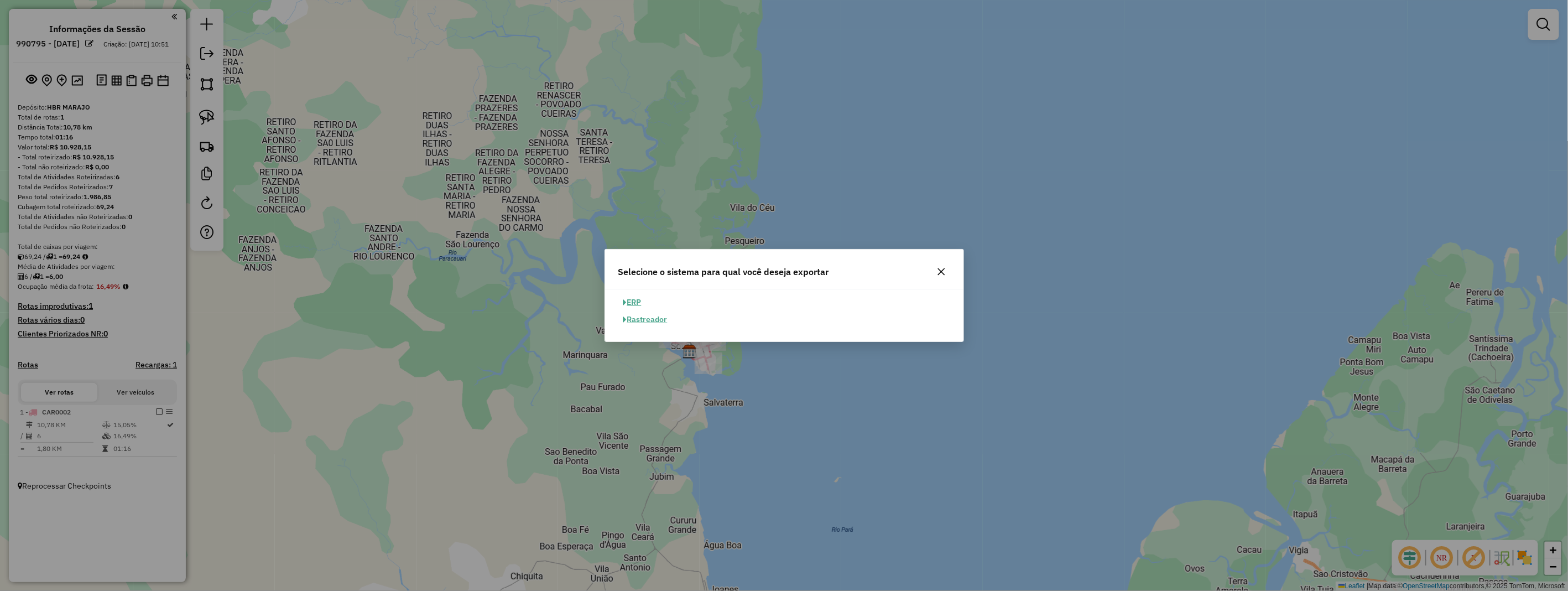
click at [642, 305] on button "ERP" at bounding box center [633, 302] width 28 height 17
select select "**"
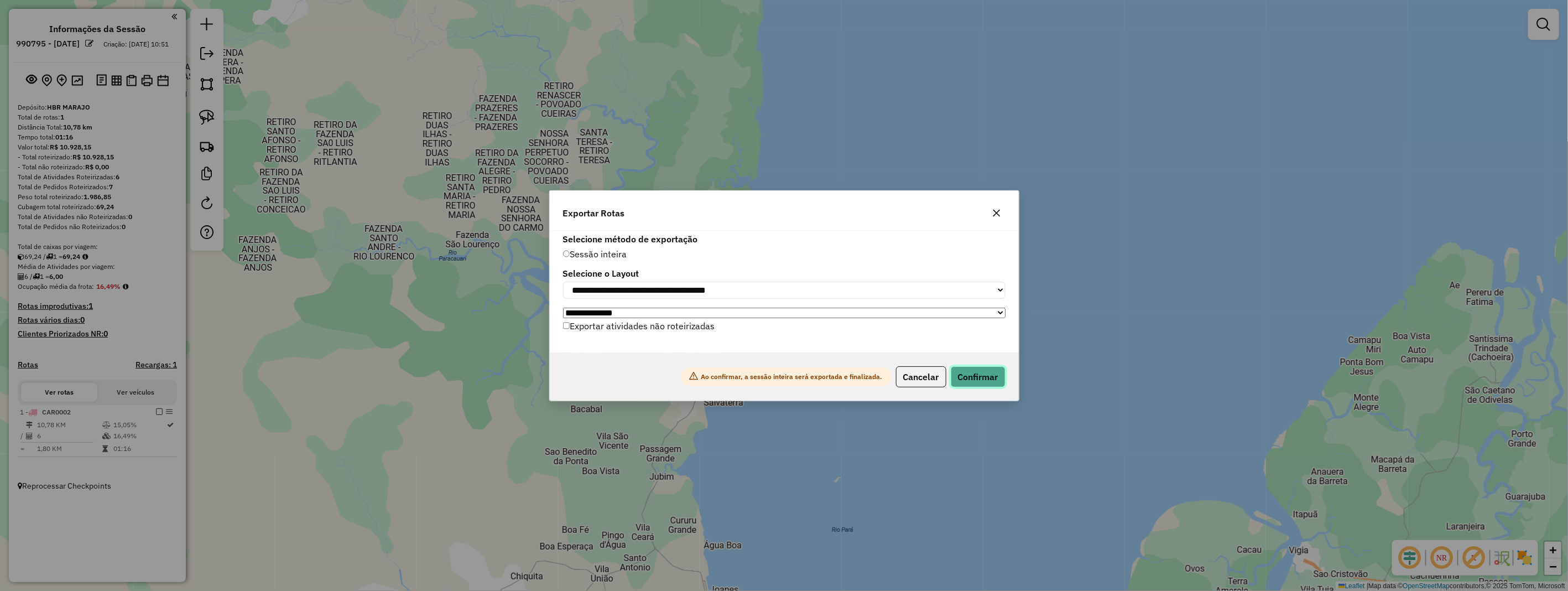
click at [971, 377] on button "Confirmar" at bounding box center [978, 376] width 55 height 21
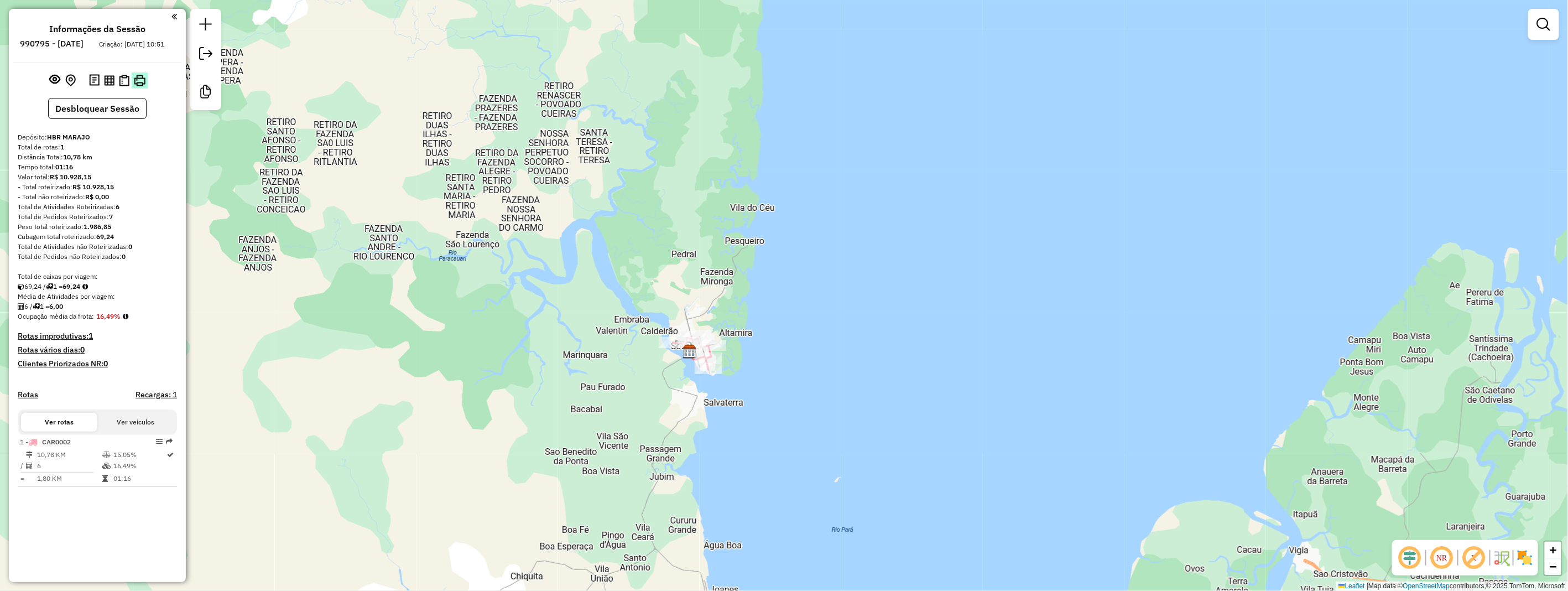
click at [134, 86] on img at bounding box center [140, 80] width 12 height 12
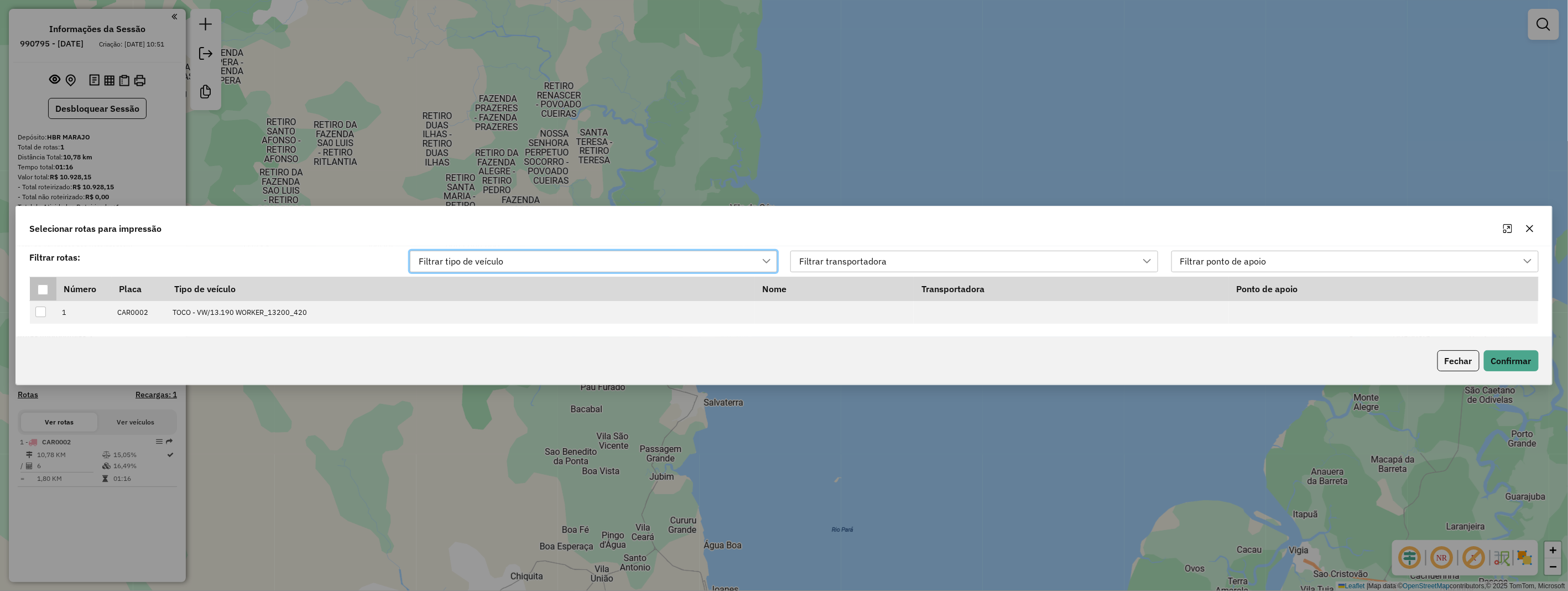
click at [39, 290] on div at bounding box center [42, 289] width 10 height 10
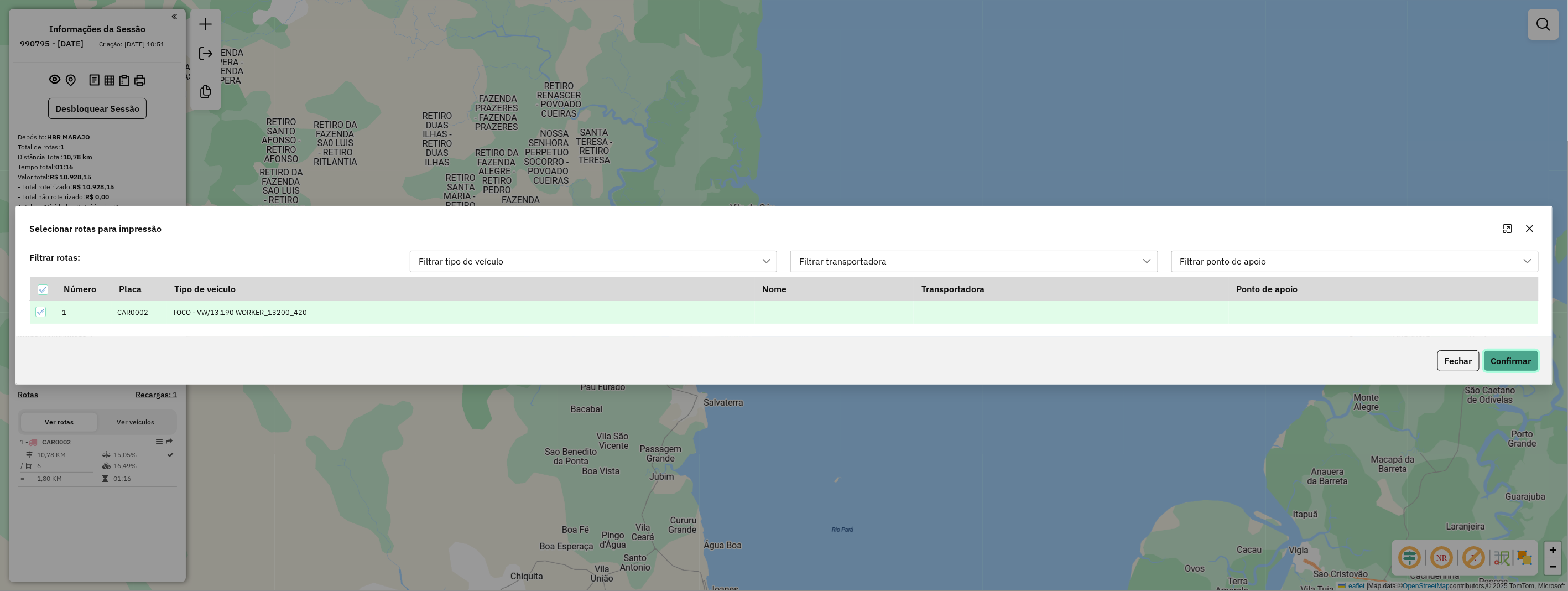
click at [1499, 365] on button "Confirmar" at bounding box center [1511, 360] width 55 height 21
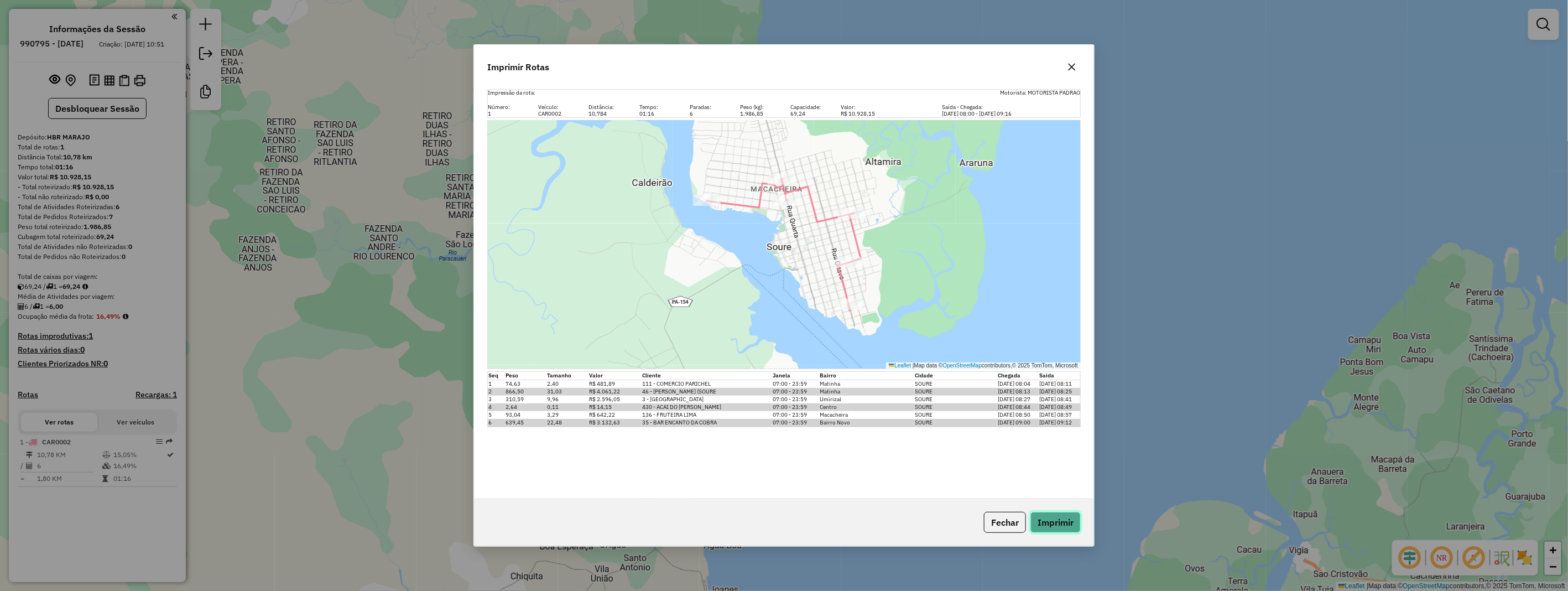
click at [1043, 521] on button "Imprimir" at bounding box center [1055, 522] width 50 height 21
